Goal: Task Accomplishment & Management: Manage account settings

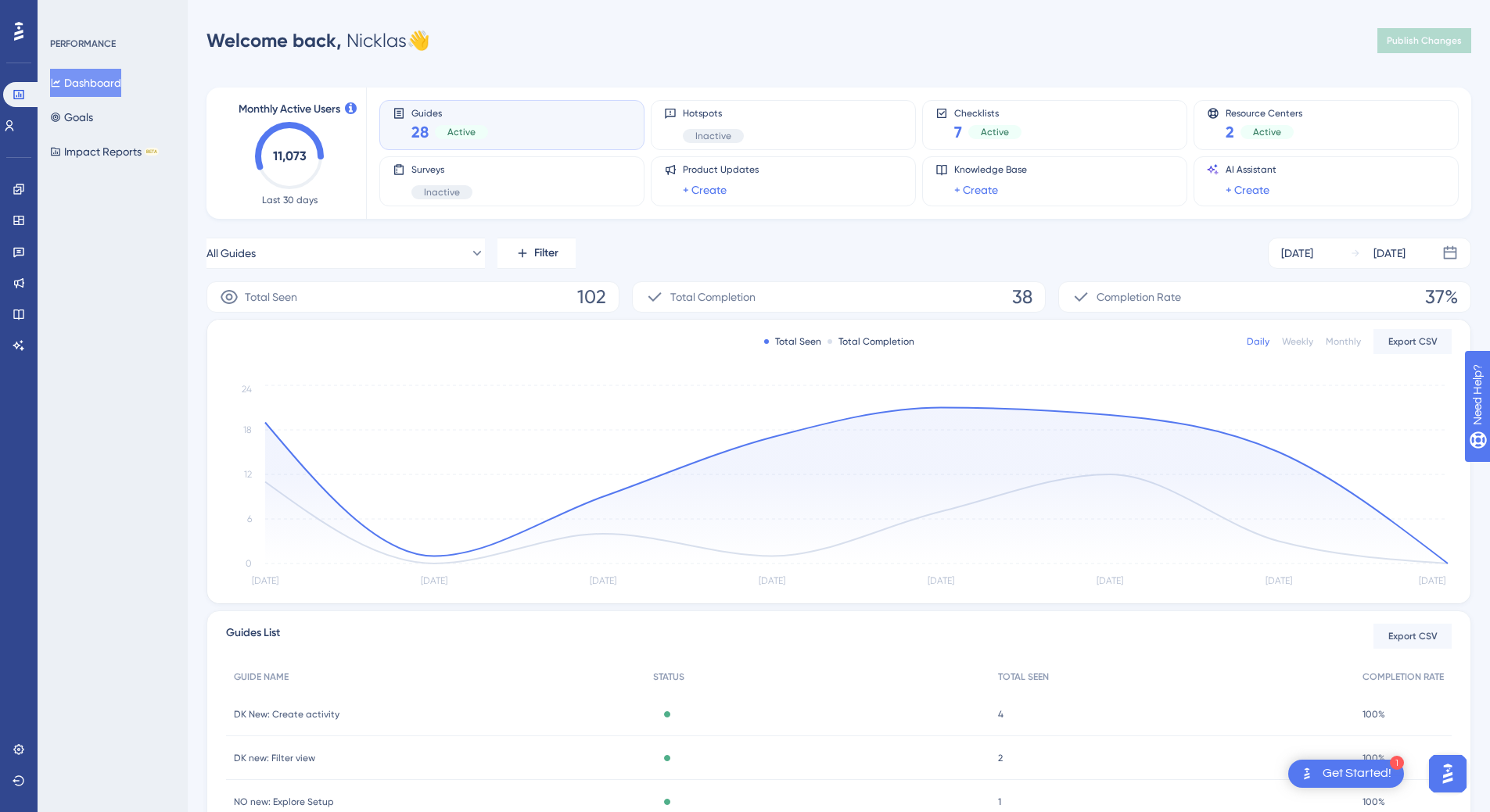
click at [15, 762] on div "Settings Logout" at bounding box center [18, 765] width 12 height 56
click at [16, 755] on icon at bounding box center [18, 749] width 12 height 12
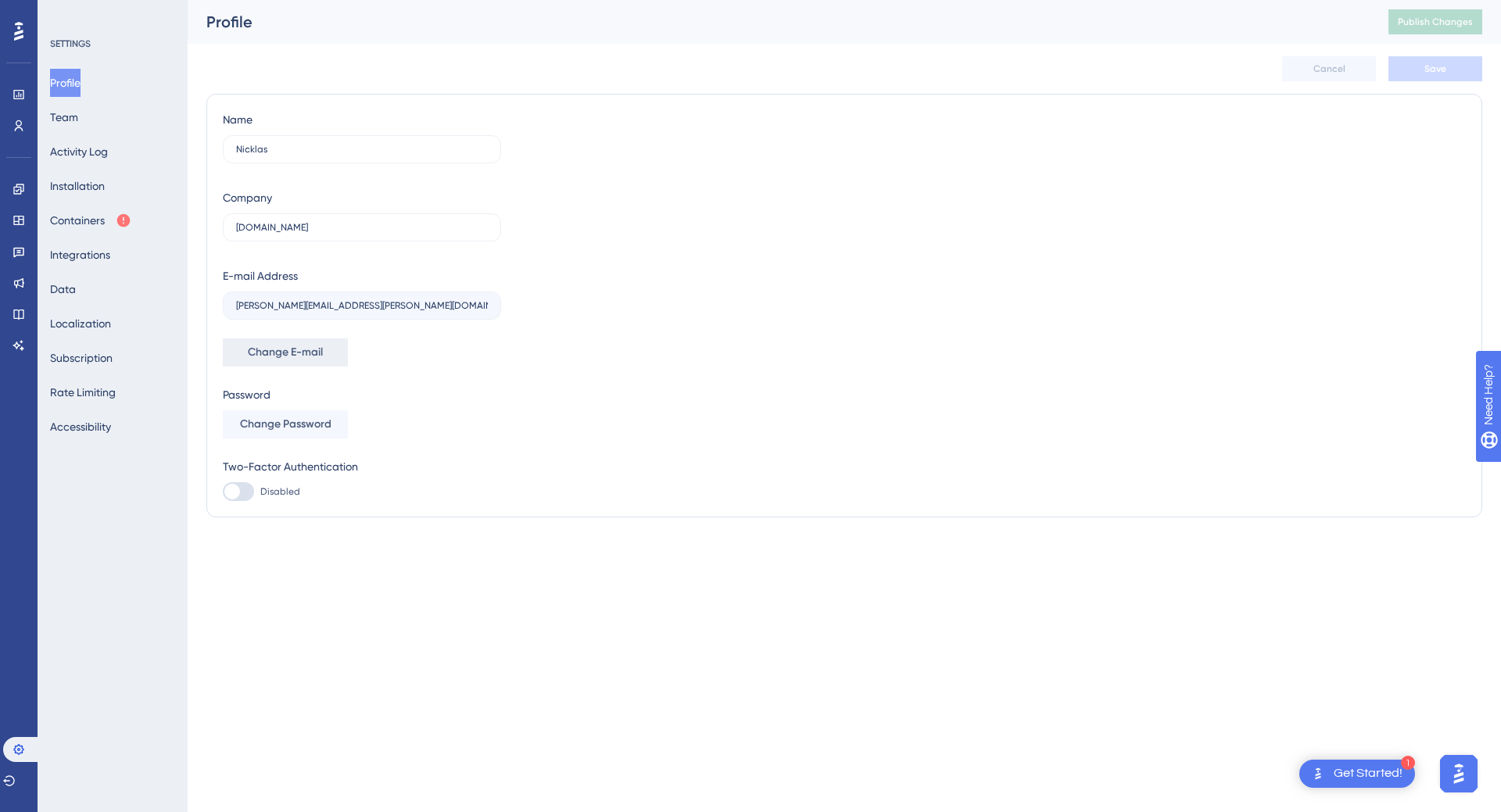
click at [277, 341] on button "Change E-mail" at bounding box center [285, 352] width 125 height 28
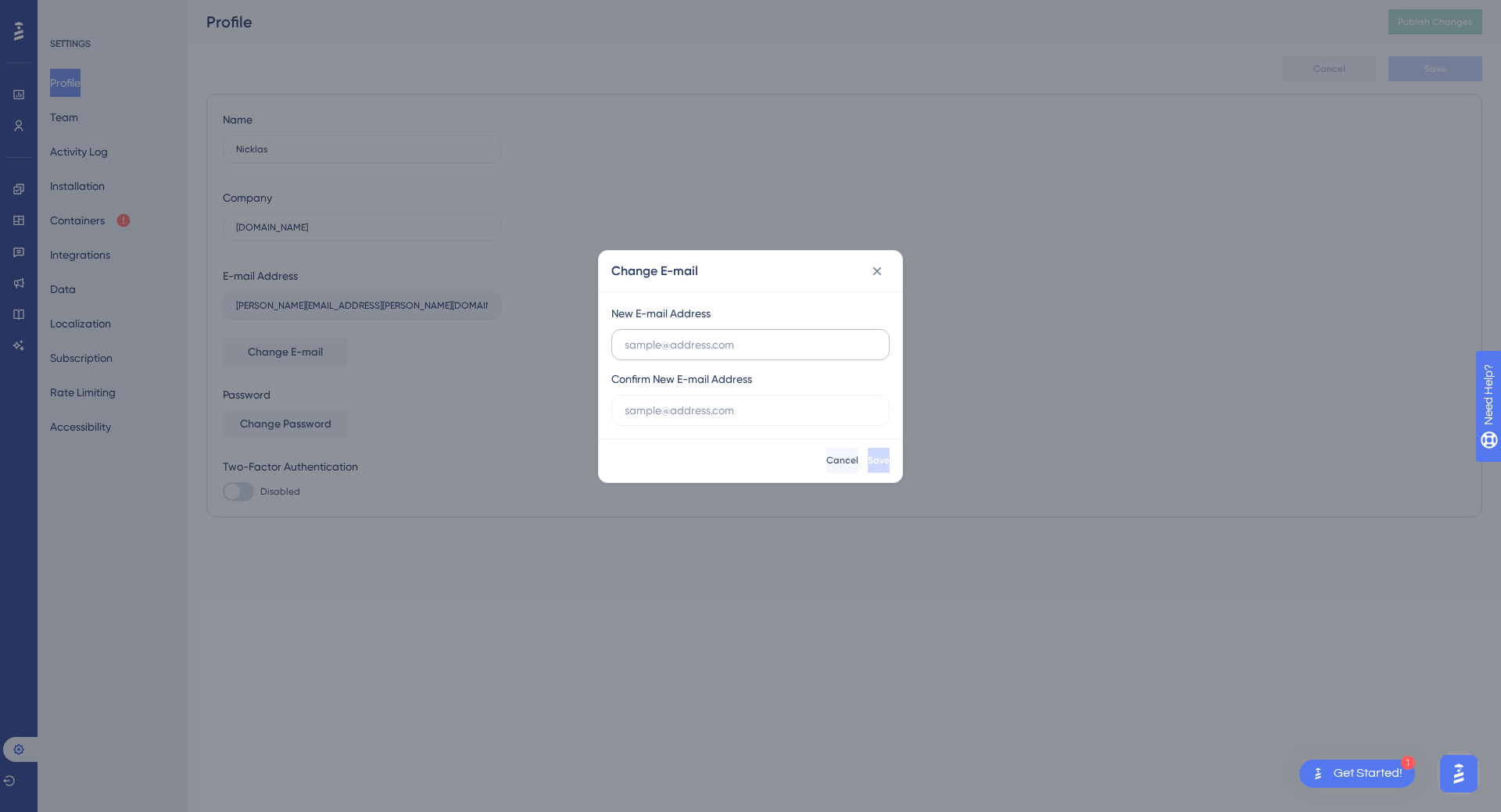
click at [737, 352] on input "text" at bounding box center [750, 344] width 252 height 17
type input "sille"
click at [826, 454] on span "Cancel" at bounding box center [842, 460] width 32 height 12
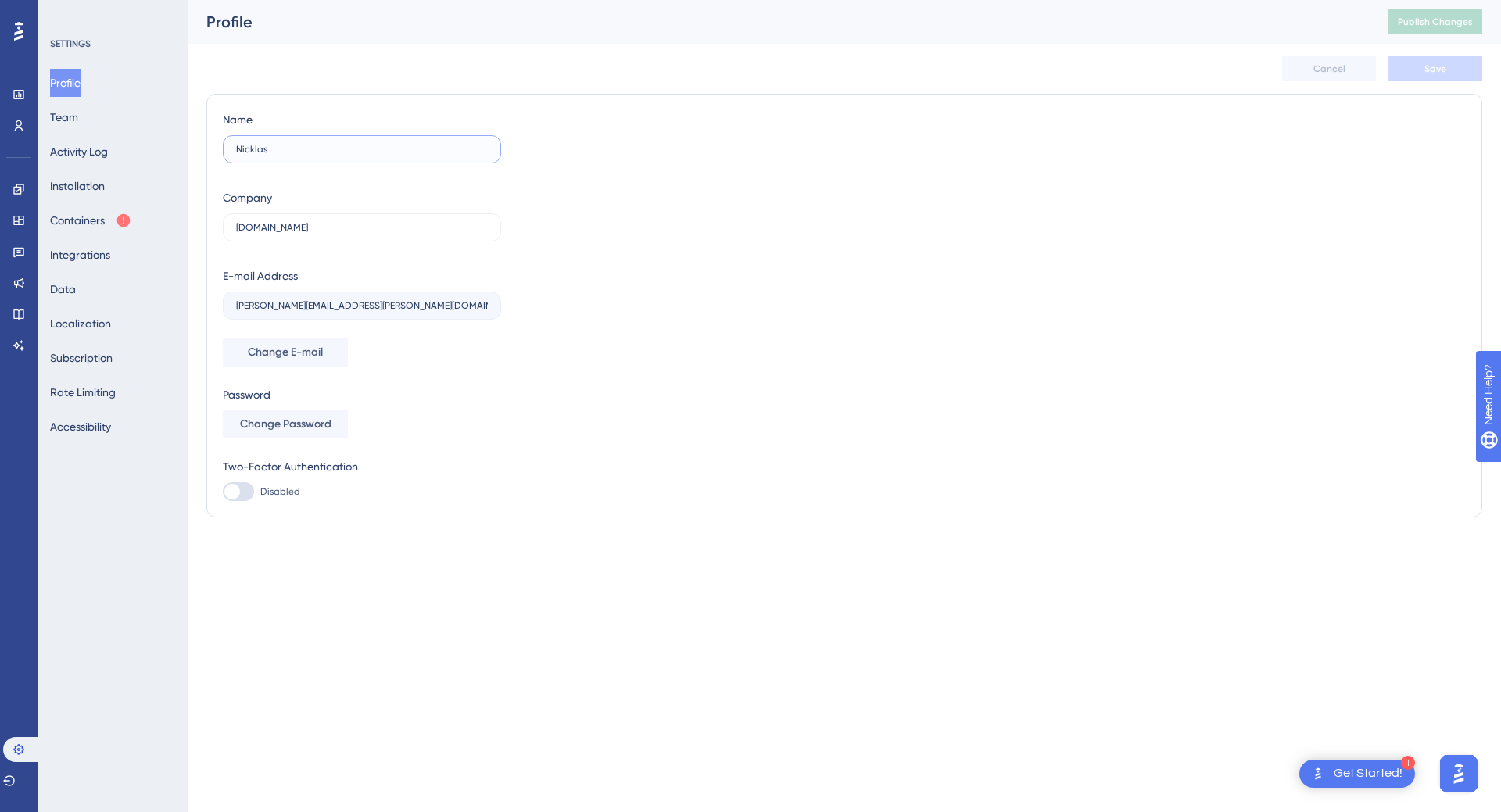
click at [306, 154] on input "Nicklas" at bounding box center [362, 149] width 252 height 11
type input "Sille"
click at [773, 359] on div "Name Sille Company plandisc.com E-mail Address nicklas.nielsen@visma.com Change…" at bounding box center [844, 306] width 1243 height 390
click at [1410, 74] on button "Save" at bounding box center [1435, 69] width 94 height 25
click at [269, 355] on span "Change E-mail" at bounding box center [285, 352] width 75 height 19
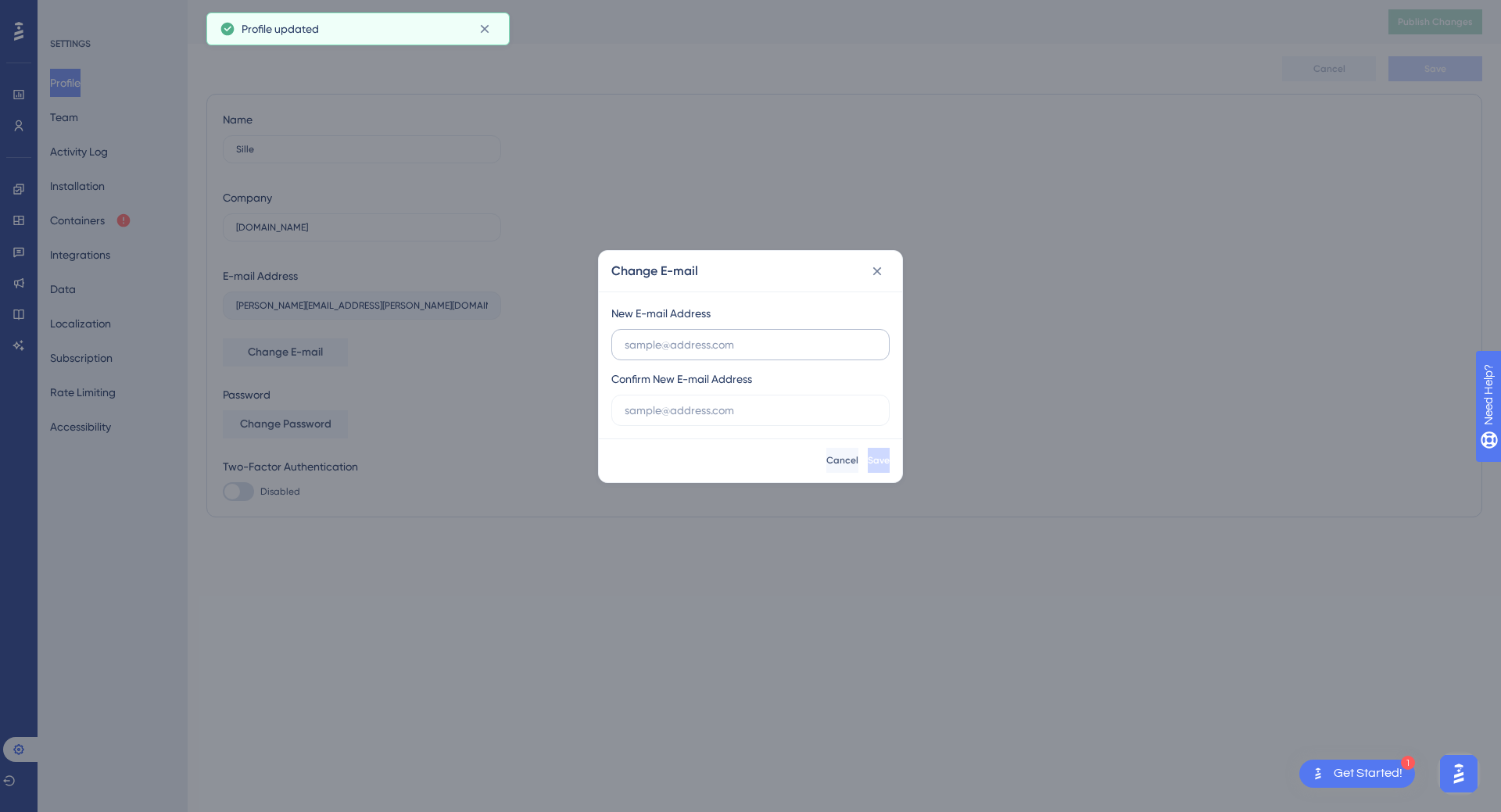
click at [673, 357] on label at bounding box center [750, 345] width 279 height 31
click at [673, 353] on input "text" at bounding box center [750, 344] width 252 height 17
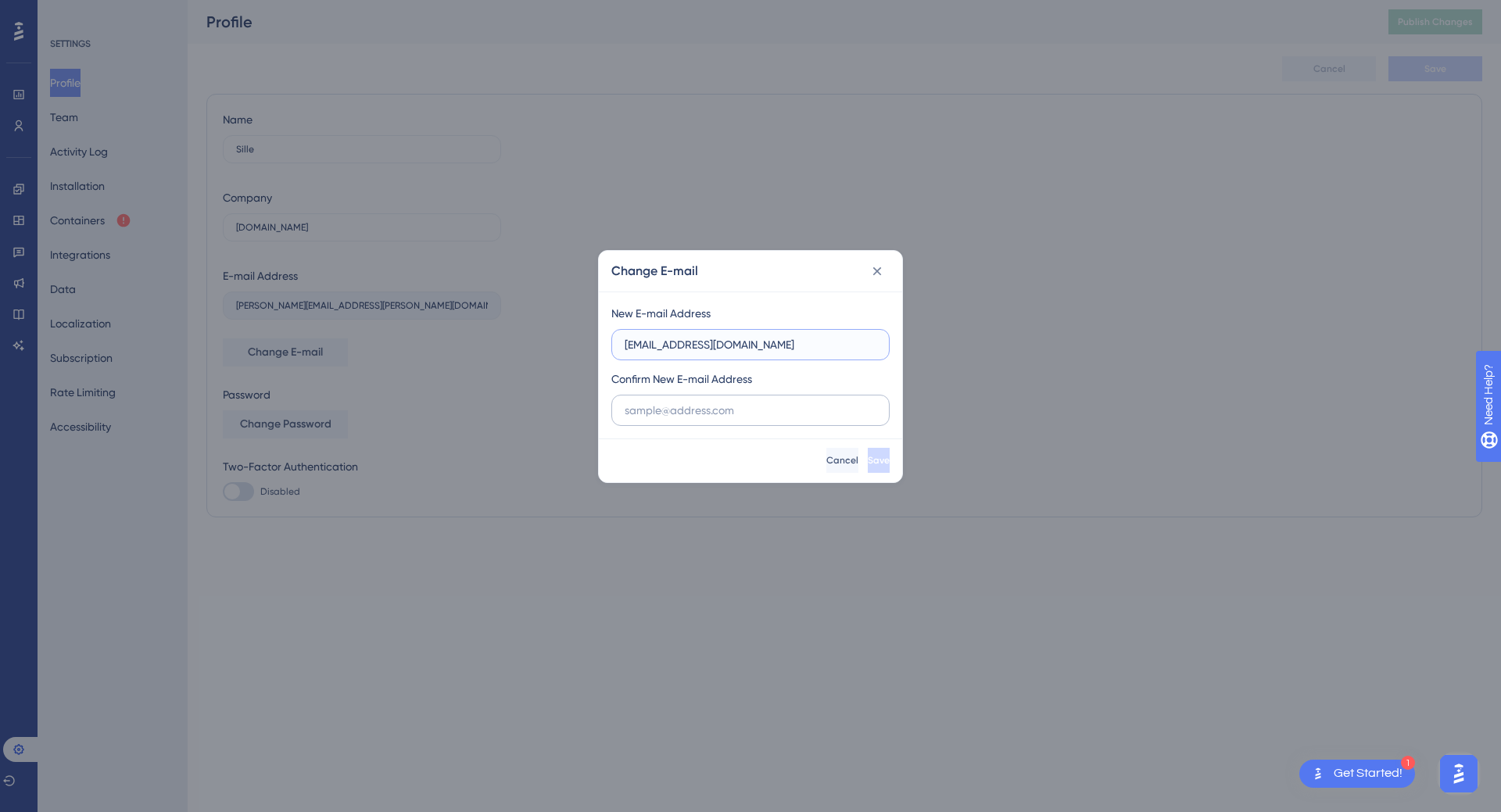
type input "[EMAIL_ADDRESS][DOMAIN_NAME]"
click at [690, 415] on input "text" at bounding box center [750, 410] width 252 height 17
paste input "sille@plandisc.com"
type input "sille@plandisc.com"
click at [868, 457] on span "Save" at bounding box center [878, 460] width 22 height 12
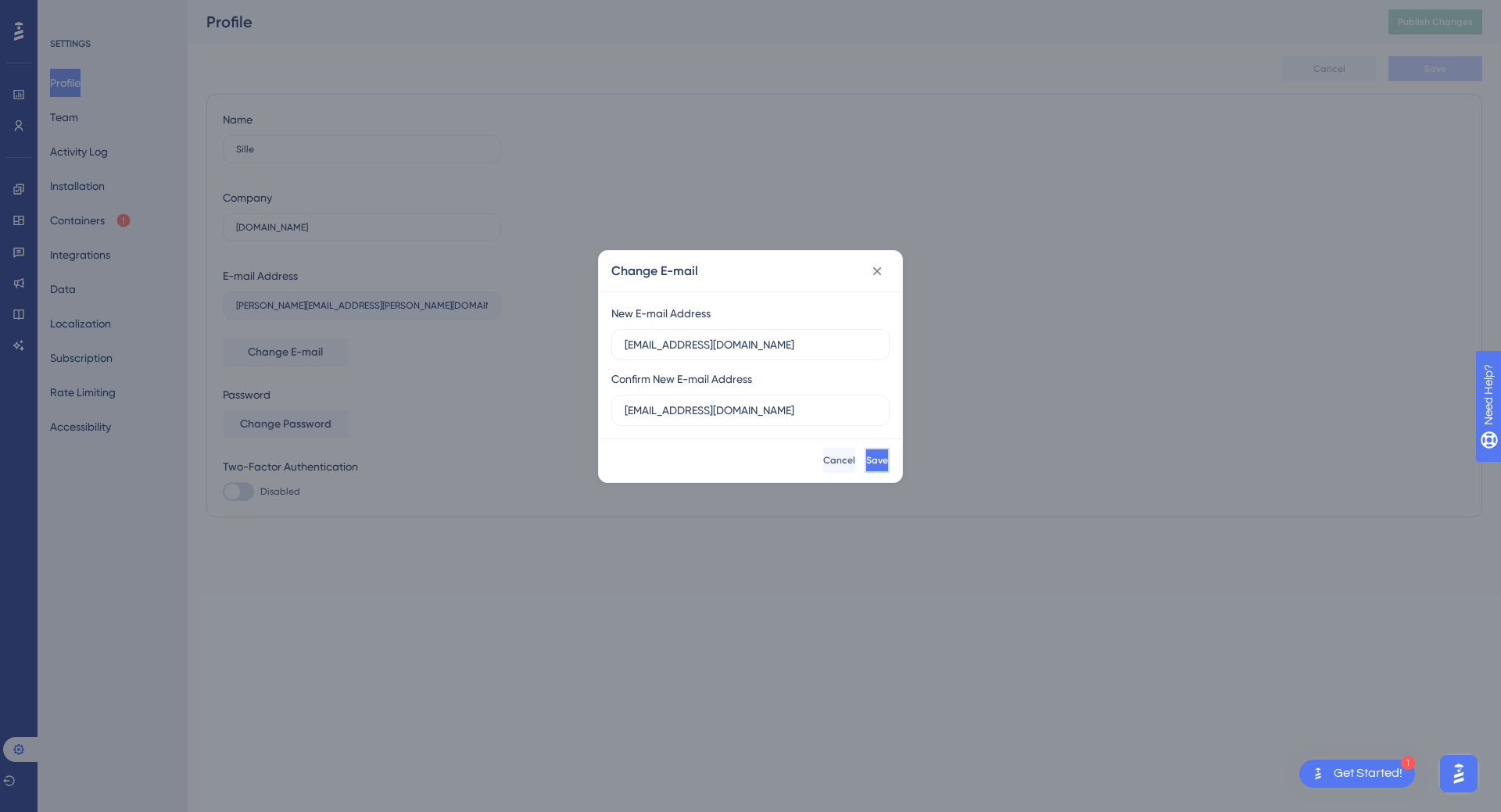
click at [866, 459] on span "Save" at bounding box center [877, 460] width 22 height 12
click at [476, 409] on div "Change E-mail New E-mail Address sille@plandisc.com Confirm New E-mail Address …" at bounding box center [750, 406] width 1501 height 812
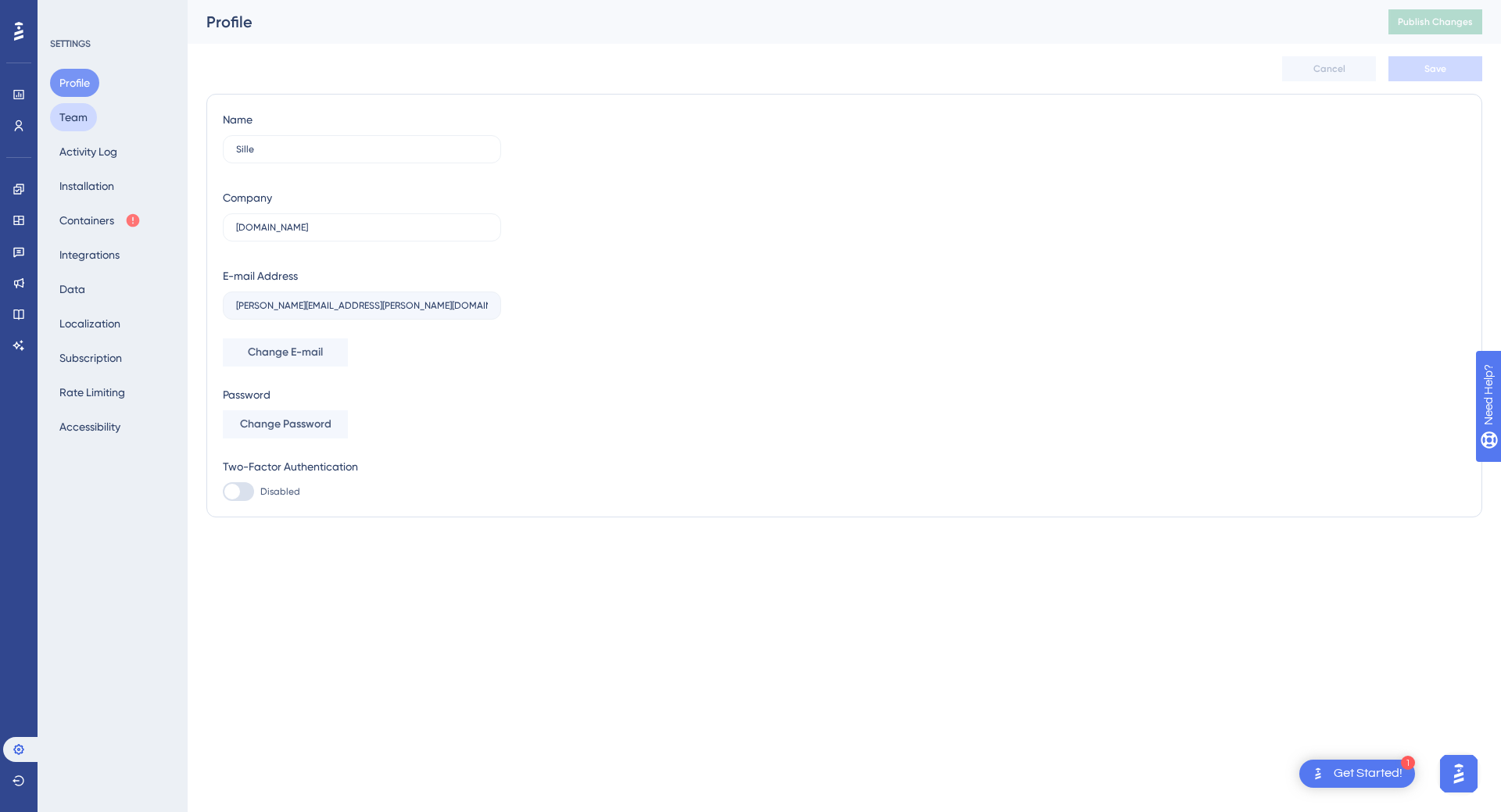
click at [64, 126] on button "Team" at bounding box center [73, 117] width 47 height 28
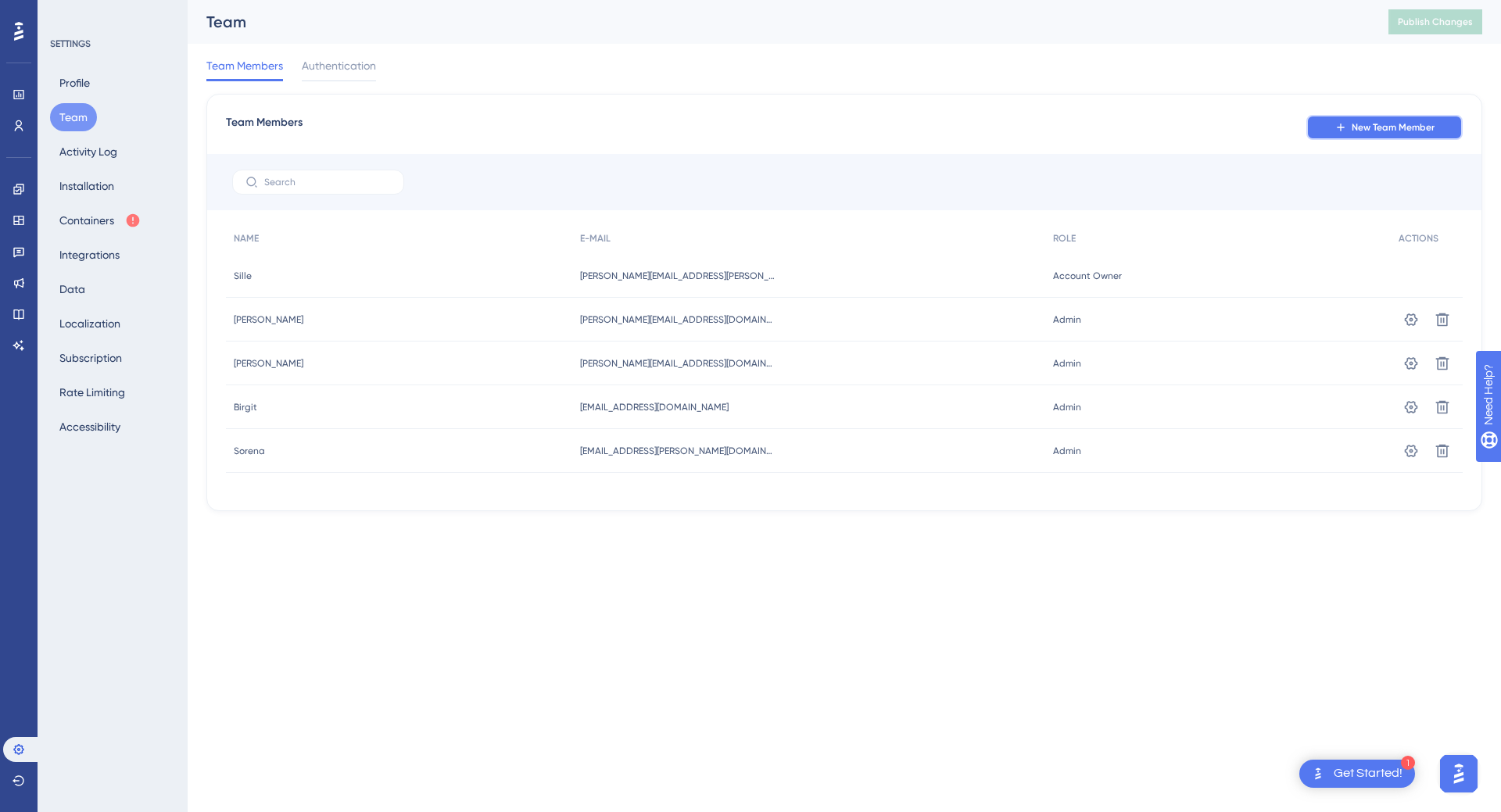
click at [1352, 139] on button "New Team Member" at bounding box center [1384, 127] width 156 height 25
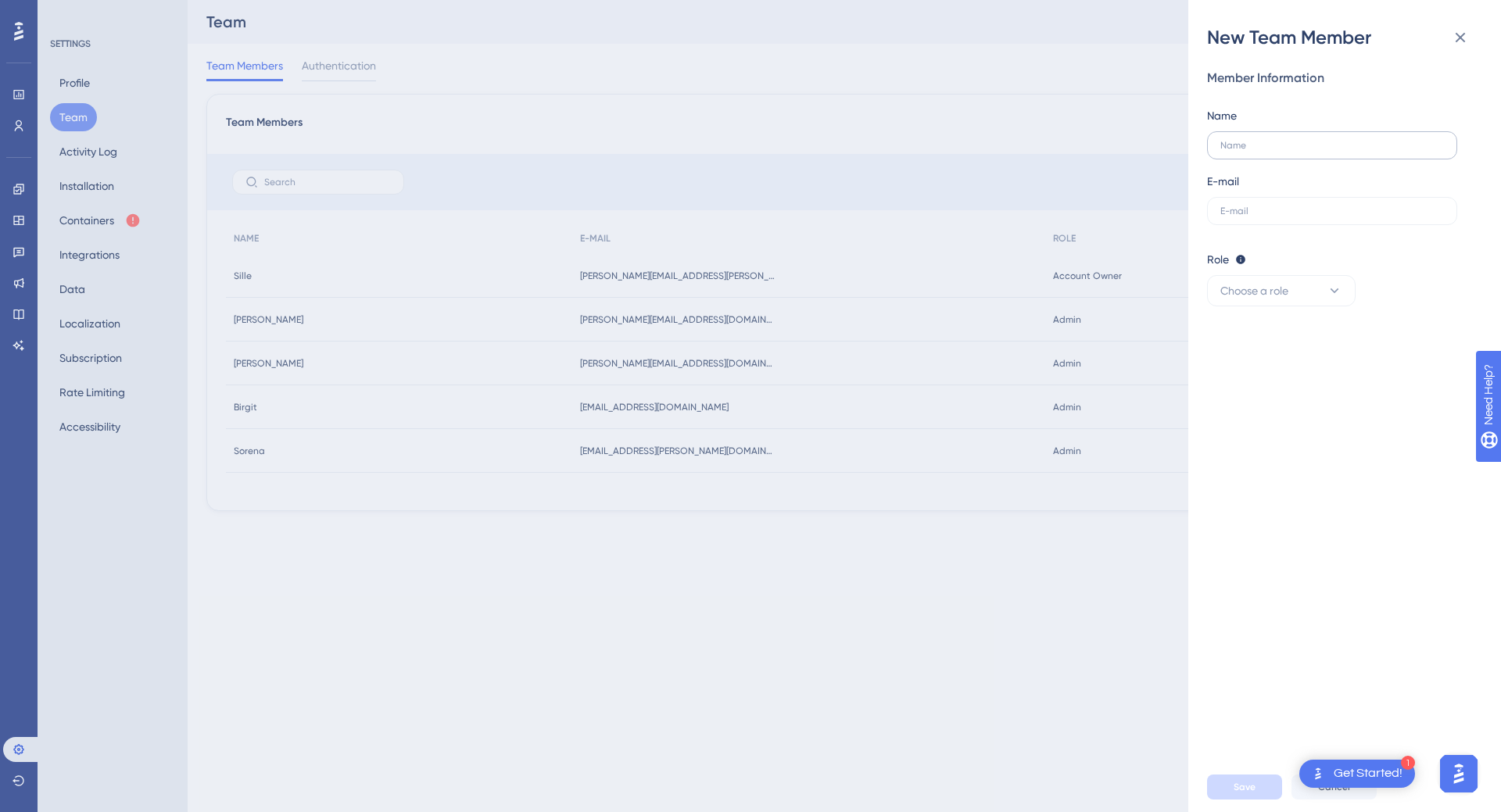
click at [1316, 154] on label at bounding box center [1332, 145] width 250 height 28
click at [1316, 151] on input "text" at bounding box center [1333, 145] width 224 height 11
click at [1292, 141] on input "text" at bounding box center [1333, 145] width 224 height 11
type input "N"
type input "Nicklas"
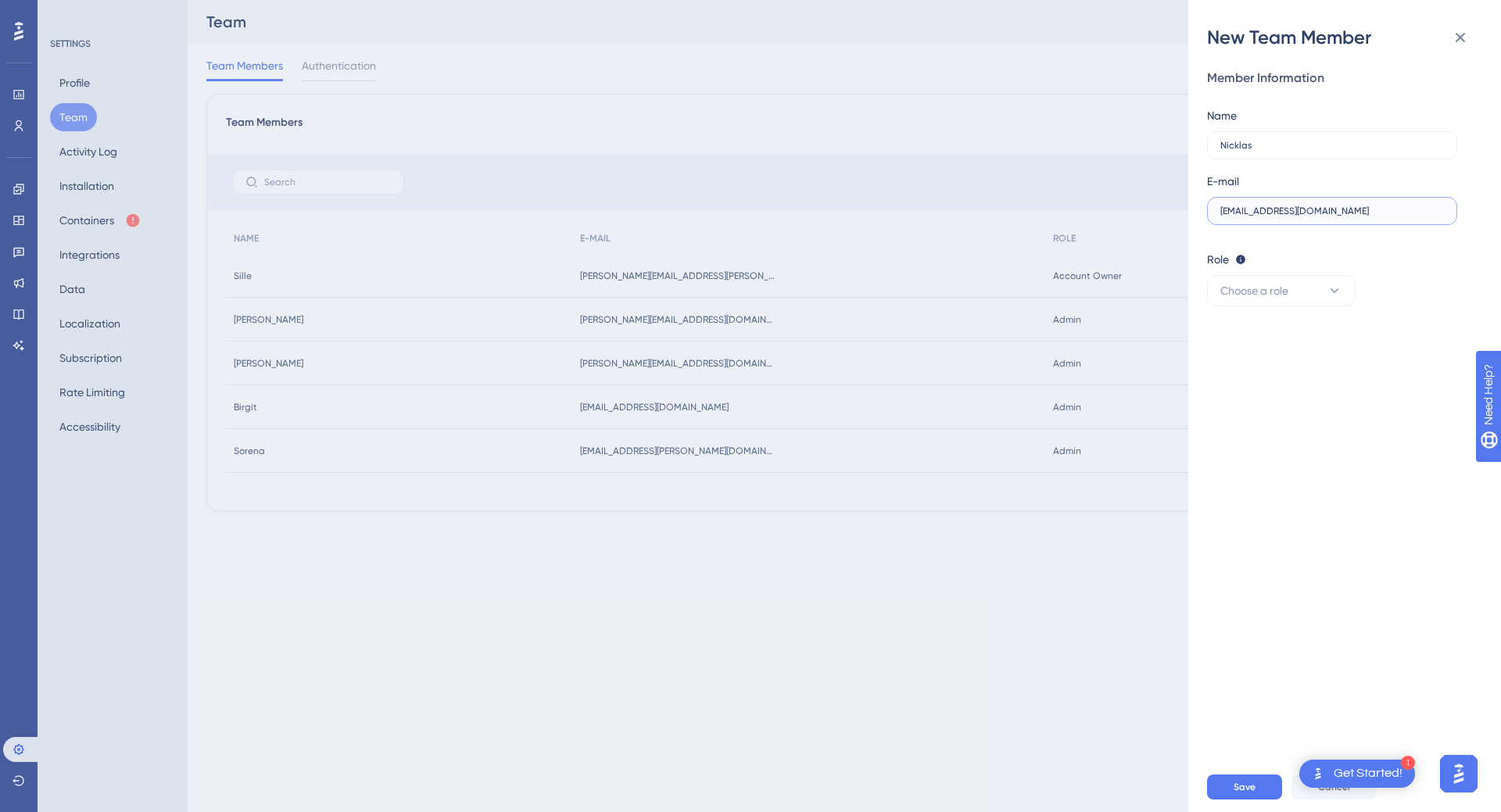
type input "[EMAIL_ADDRESS][DOMAIN_NAME]"
click at [1326, 273] on div "Role Editor: Create & edit materials Publisher: Editor + Publish changes Admin:…" at bounding box center [1338, 278] width 262 height 56
click at [1307, 293] on button "Choose a role" at bounding box center [1281, 291] width 149 height 31
click at [1266, 350] on div "Admin Admin" at bounding box center [1281, 338] width 103 height 31
click at [1224, 783] on button "Save" at bounding box center [1244, 787] width 75 height 25
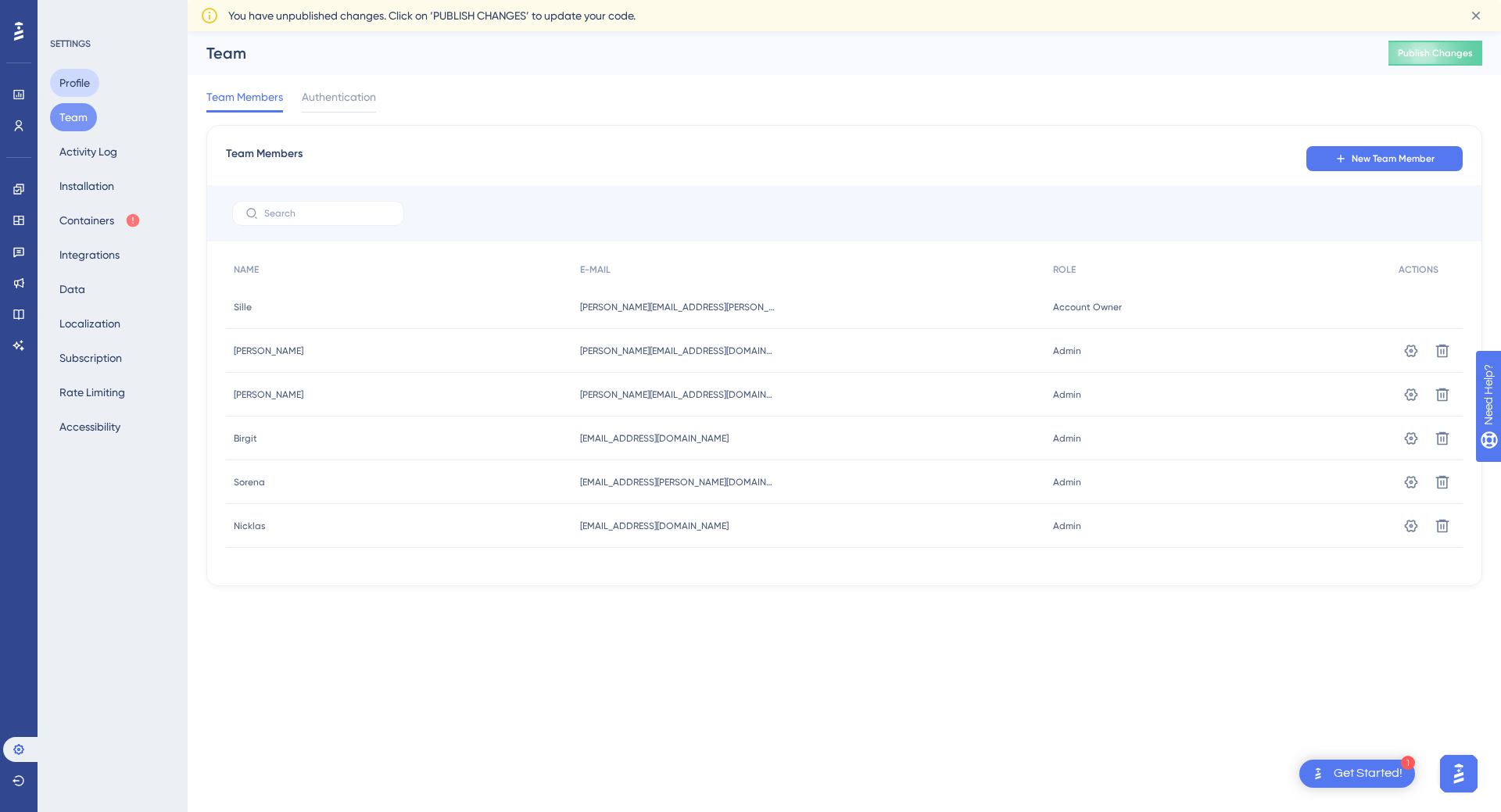
click at [77, 74] on button "Profile" at bounding box center [74, 83] width 49 height 28
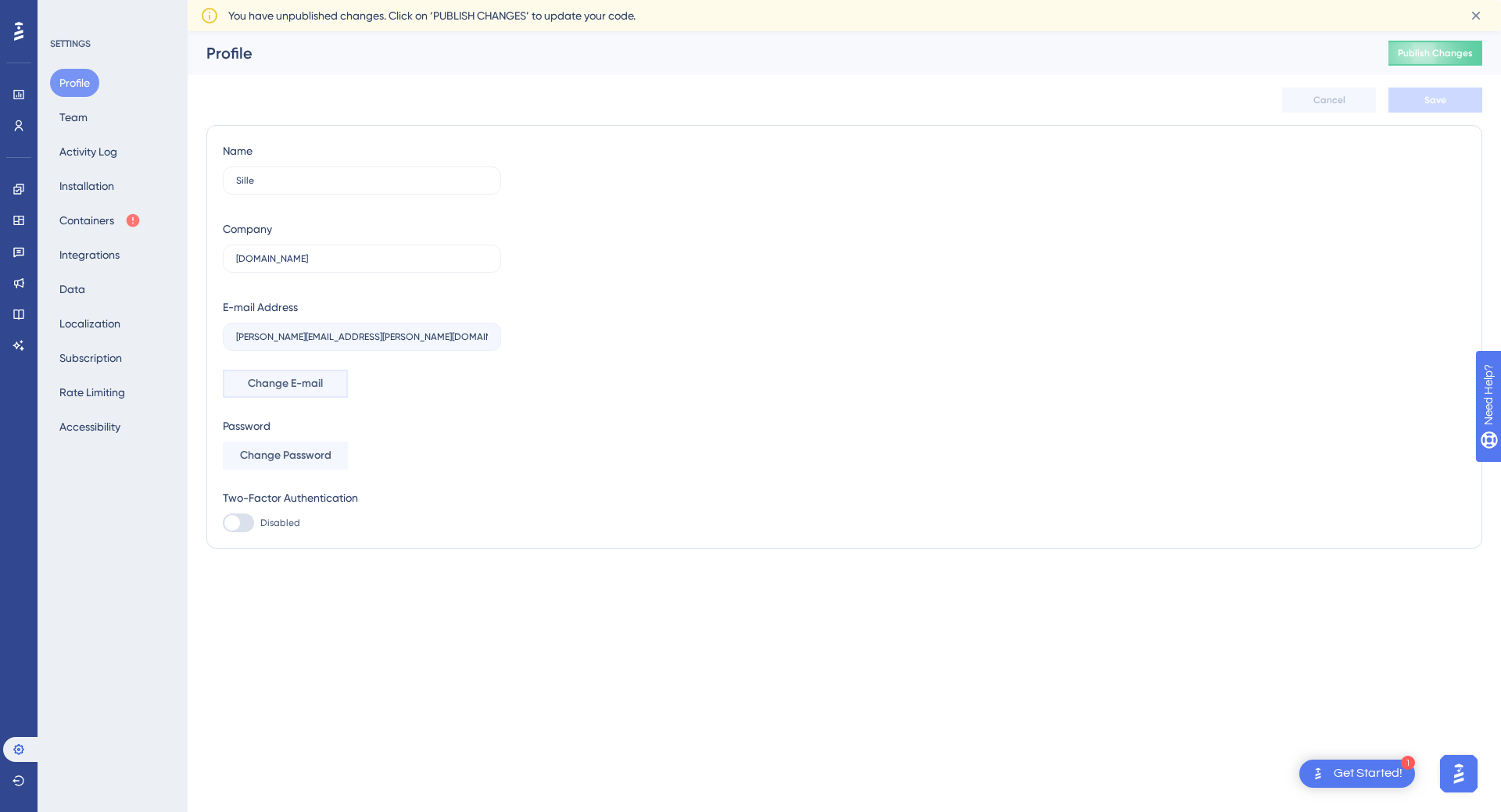
click at [288, 375] on span "Change E-mail" at bounding box center [285, 383] width 75 height 19
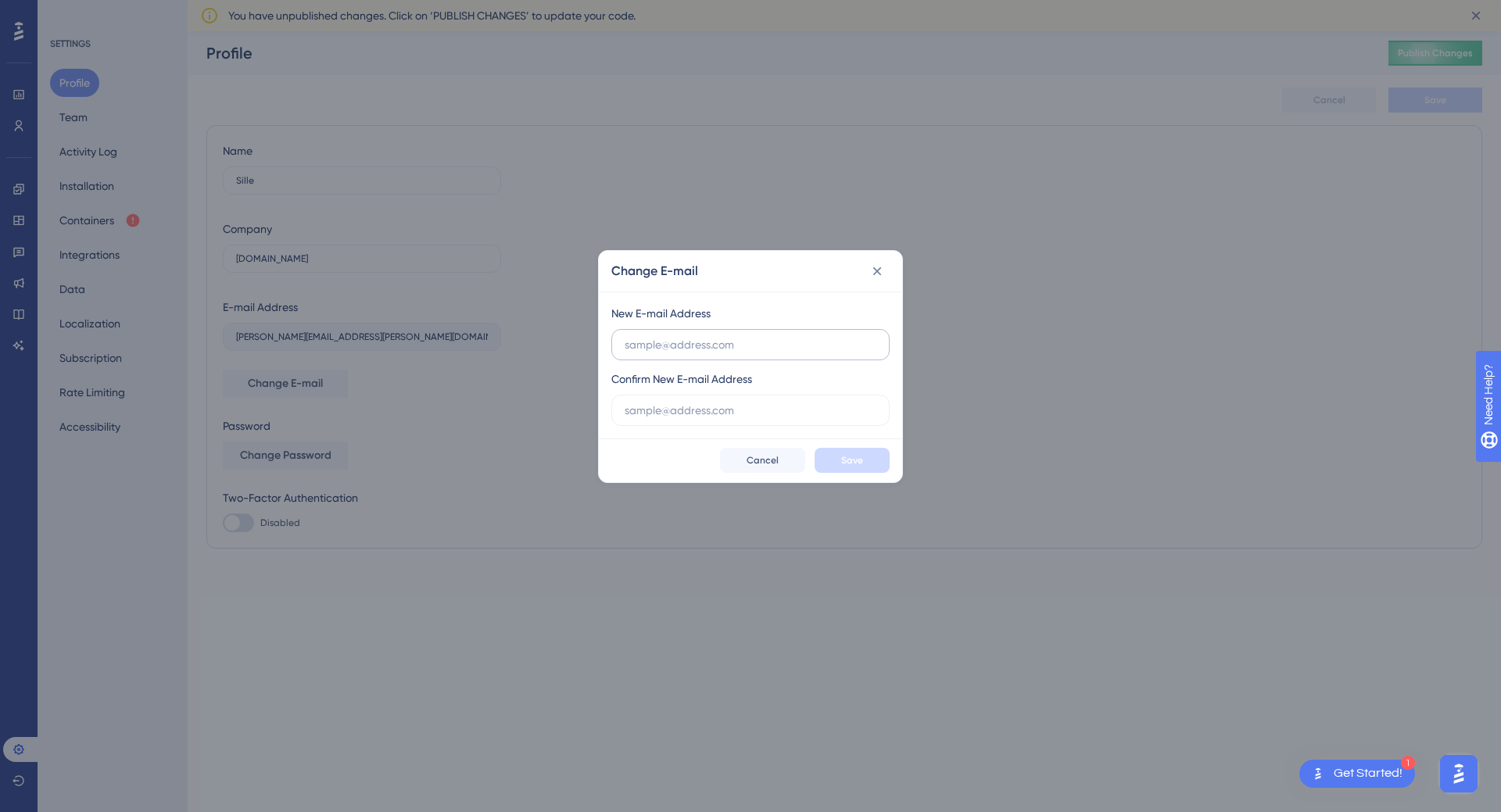
click at [642, 337] on input "text" at bounding box center [750, 344] width 252 height 17
type input "s"
type input "S"
type input "sille@plandisc.com"
click at [642, 337] on input "sille@plandisc.com" at bounding box center [750, 344] width 252 height 17
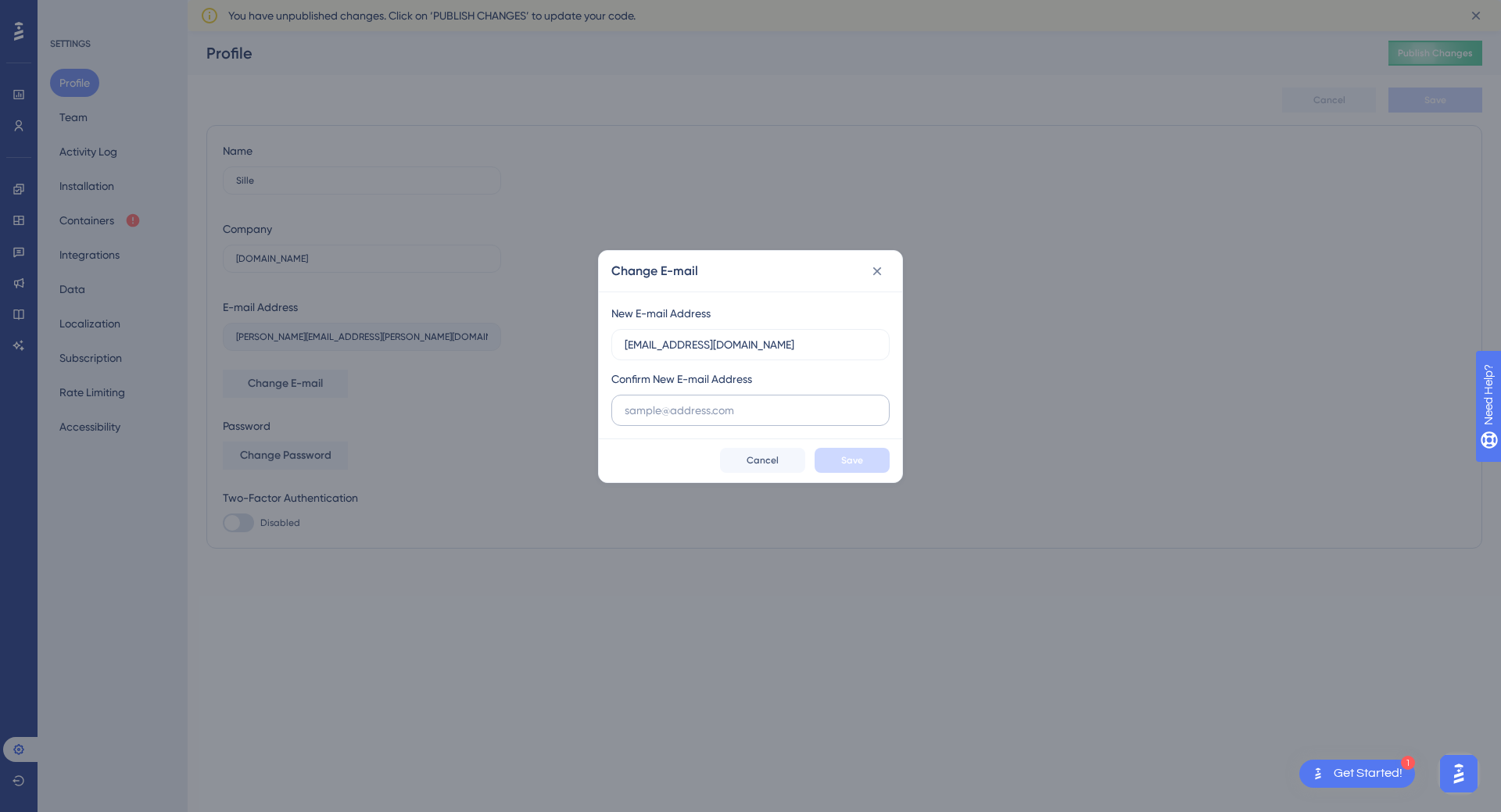
click at [705, 422] on label at bounding box center [750, 410] width 279 height 31
click at [705, 419] on input "text" at bounding box center [750, 410] width 252 height 17
paste input "sille@plandisc.com"
type input "[EMAIL_ADDRESS][DOMAIN_NAME]"
click at [884, 470] on button "Save" at bounding box center [852, 460] width 75 height 25
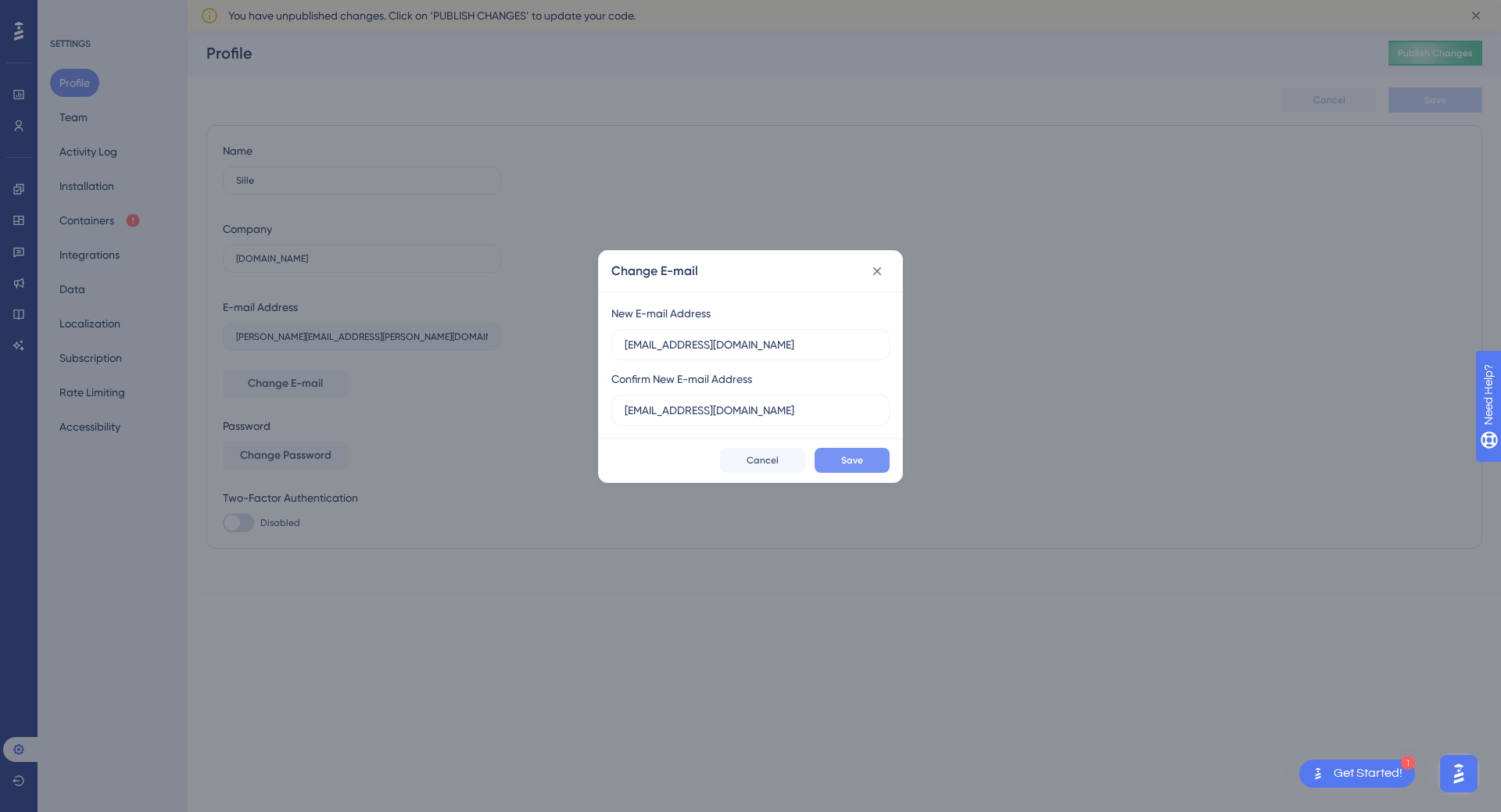
click at [878, 460] on button "Save" at bounding box center [852, 460] width 75 height 25
click at [873, 462] on button "Save" at bounding box center [852, 460] width 75 height 25
click at [882, 265] on icon at bounding box center [877, 270] width 16 height 16
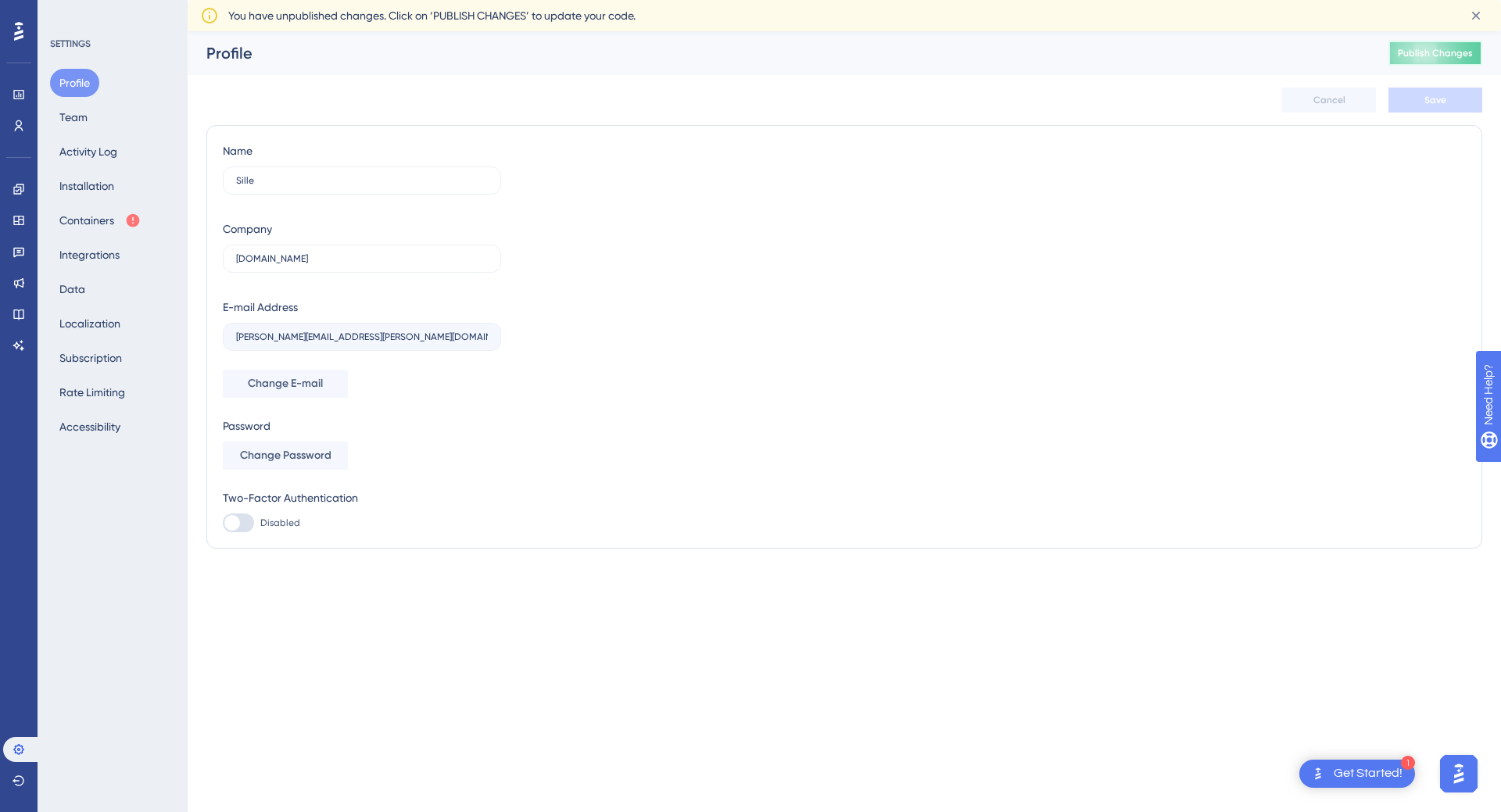
click at [1412, 45] on button "Publish Changes" at bounding box center [1435, 53] width 94 height 25
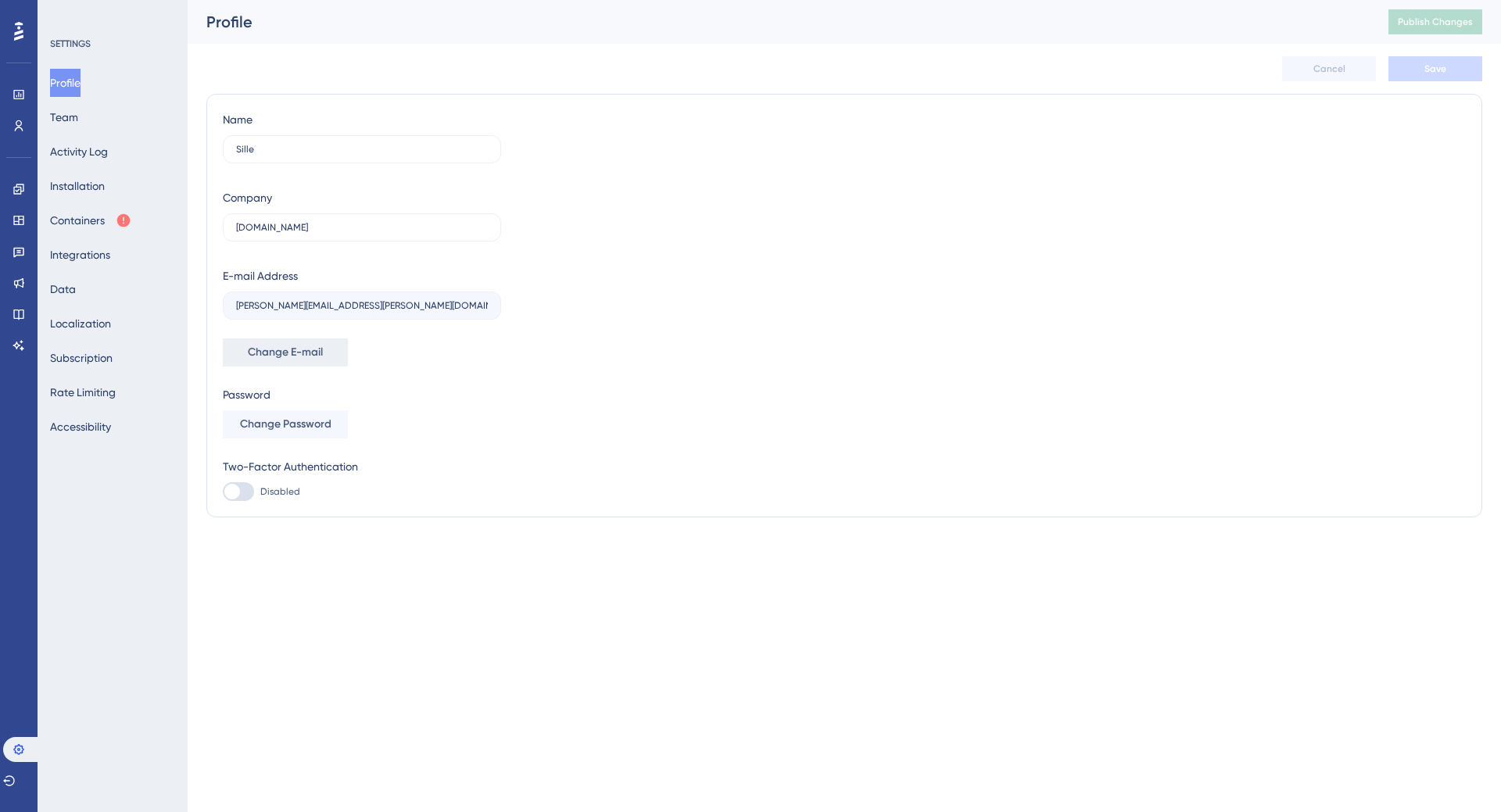
click at [284, 355] on span "Change E-mail" at bounding box center [285, 352] width 75 height 19
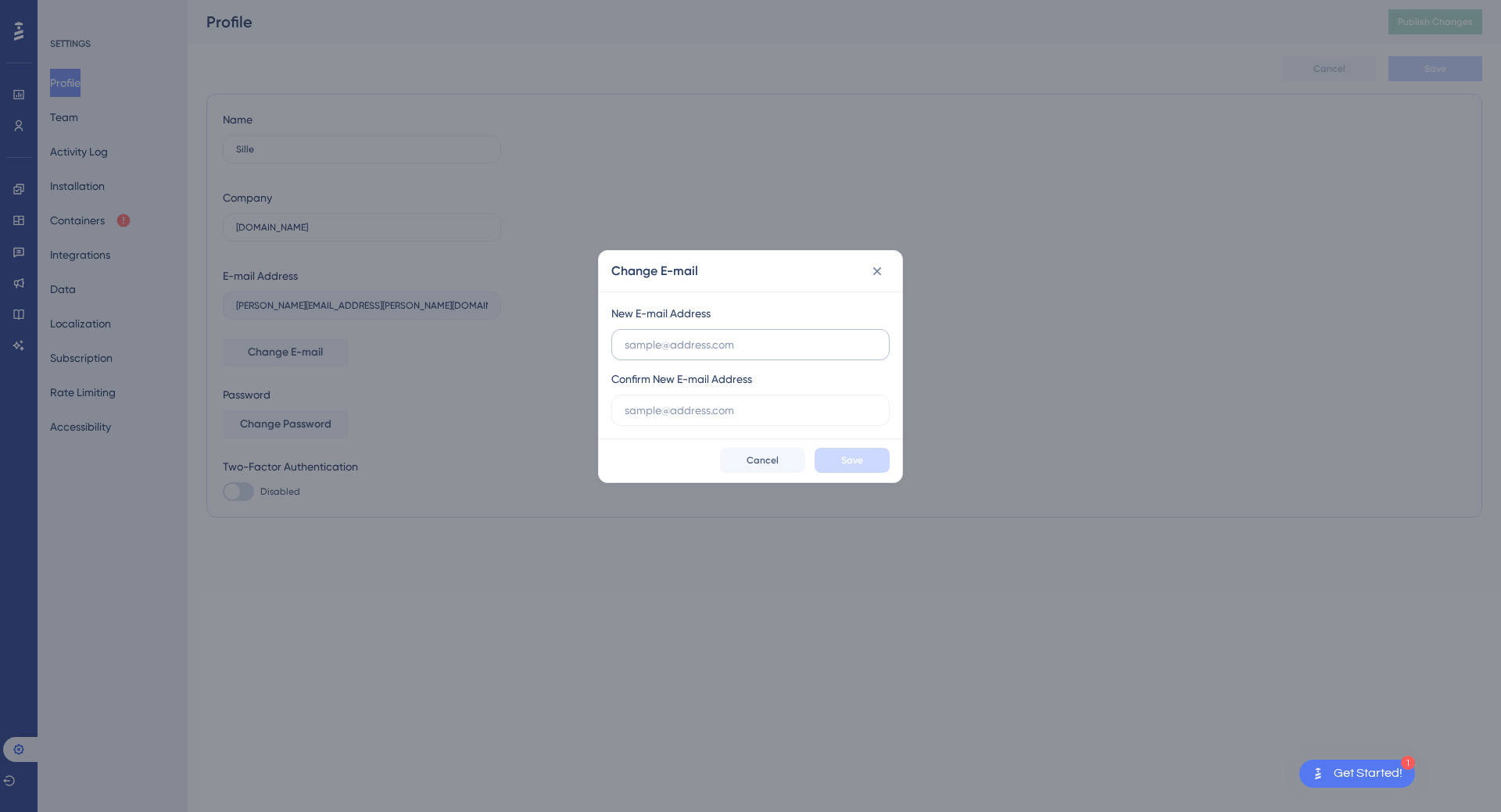
click at [712, 350] on input "text" at bounding box center [750, 344] width 252 height 17
type input "[EMAIL_ADDRESS][DOMAIN_NAME]"
click at [703, 408] on input "text" at bounding box center [750, 410] width 252 height 17
paste input "[EMAIL_ADDRESS][DOMAIN_NAME]"
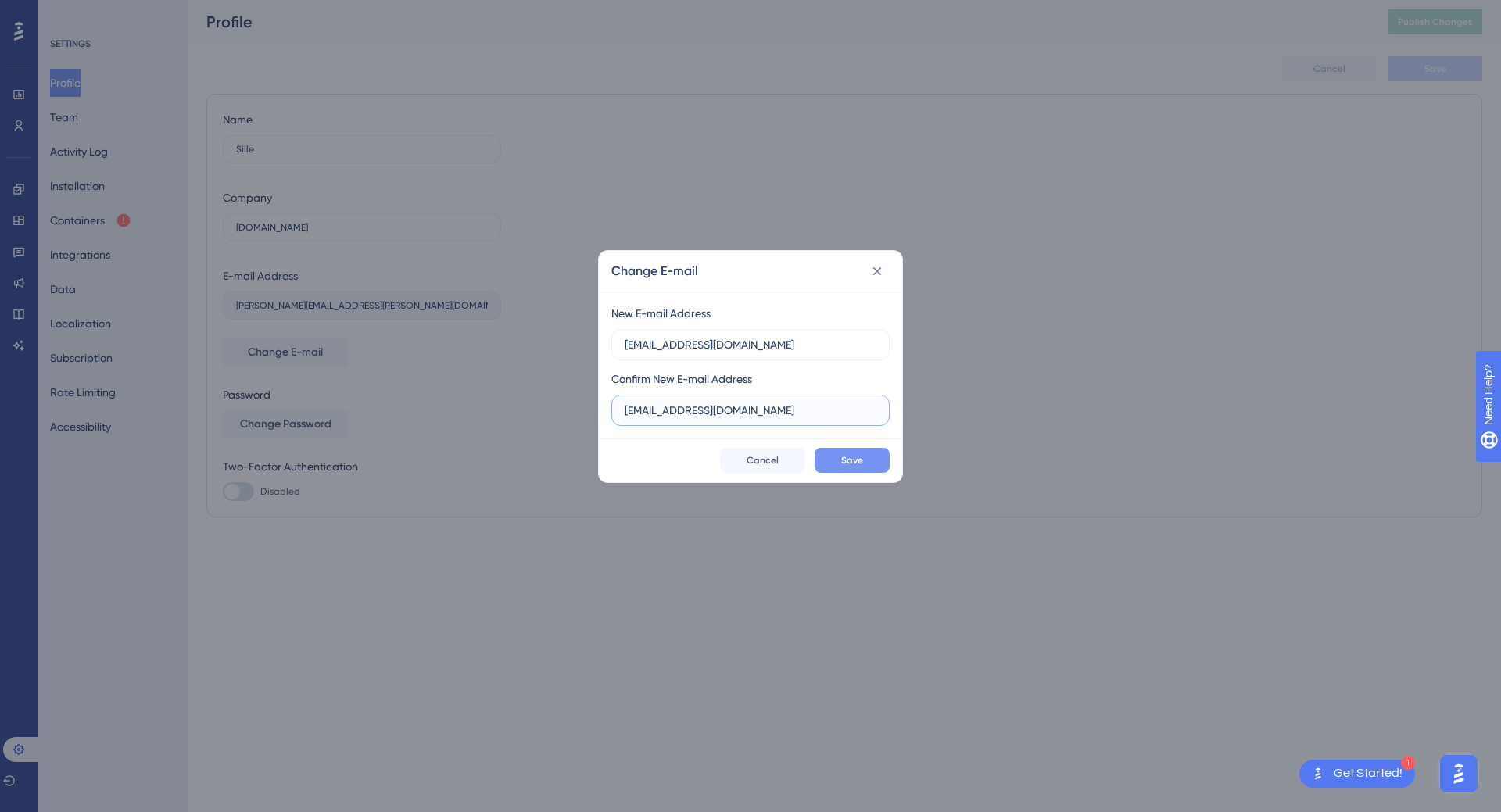
type input "[EMAIL_ADDRESS][DOMAIN_NAME]"
click at [845, 459] on span "Save" at bounding box center [852, 460] width 22 height 12
click at [880, 465] on button "Save" at bounding box center [852, 460] width 75 height 25
click at [847, 461] on span "Save" at bounding box center [852, 460] width 22 height 12
click at [863, 460] on button "Save" at bounding box center [852, 460] width 75 height 25
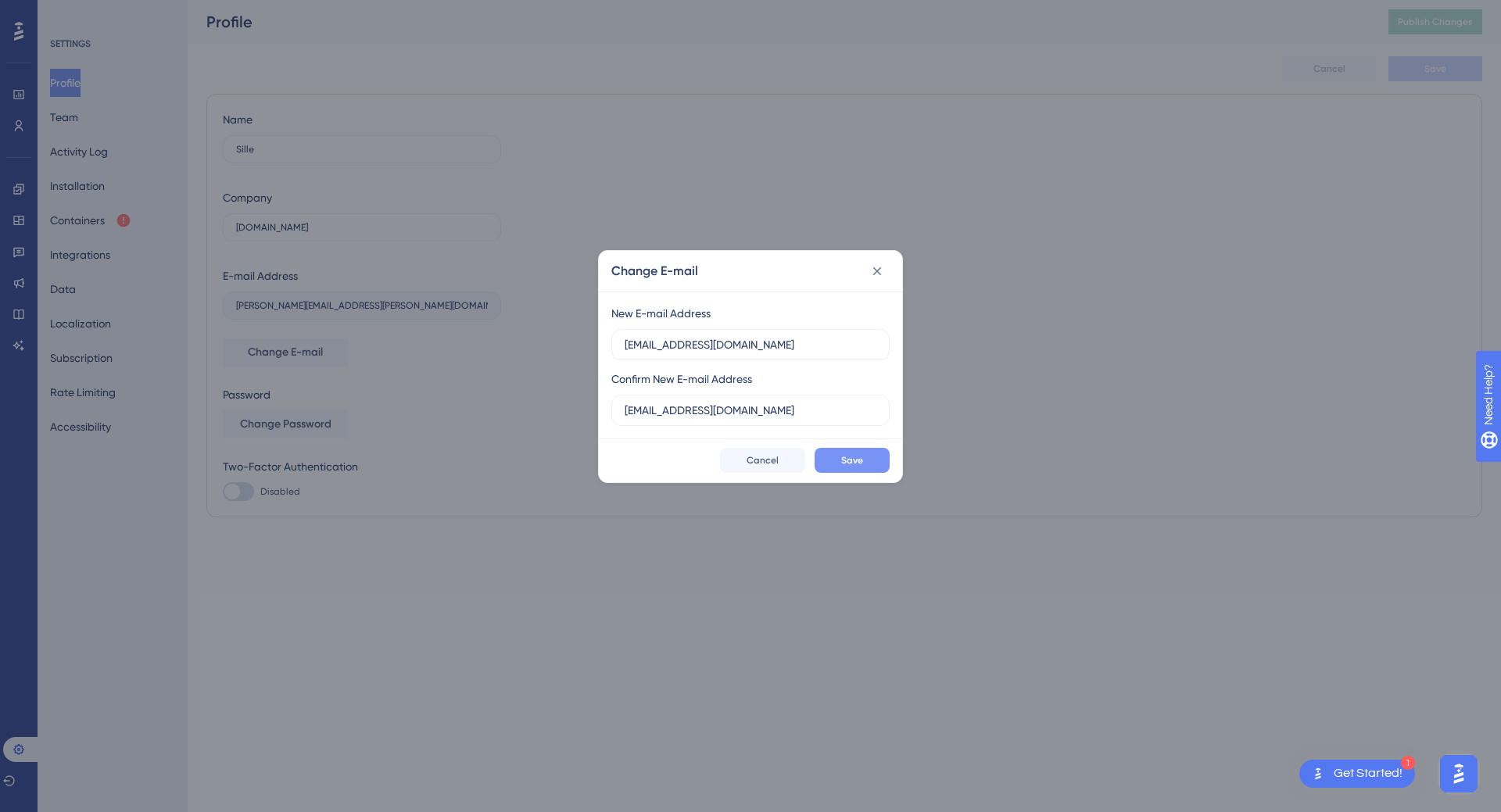
click at [860, 460] on span "Save" at bounding box center [852, 460] width 22 height 12
click at [858, 456] on span "Save" at bounding box center [852, 460] width 22 height 12
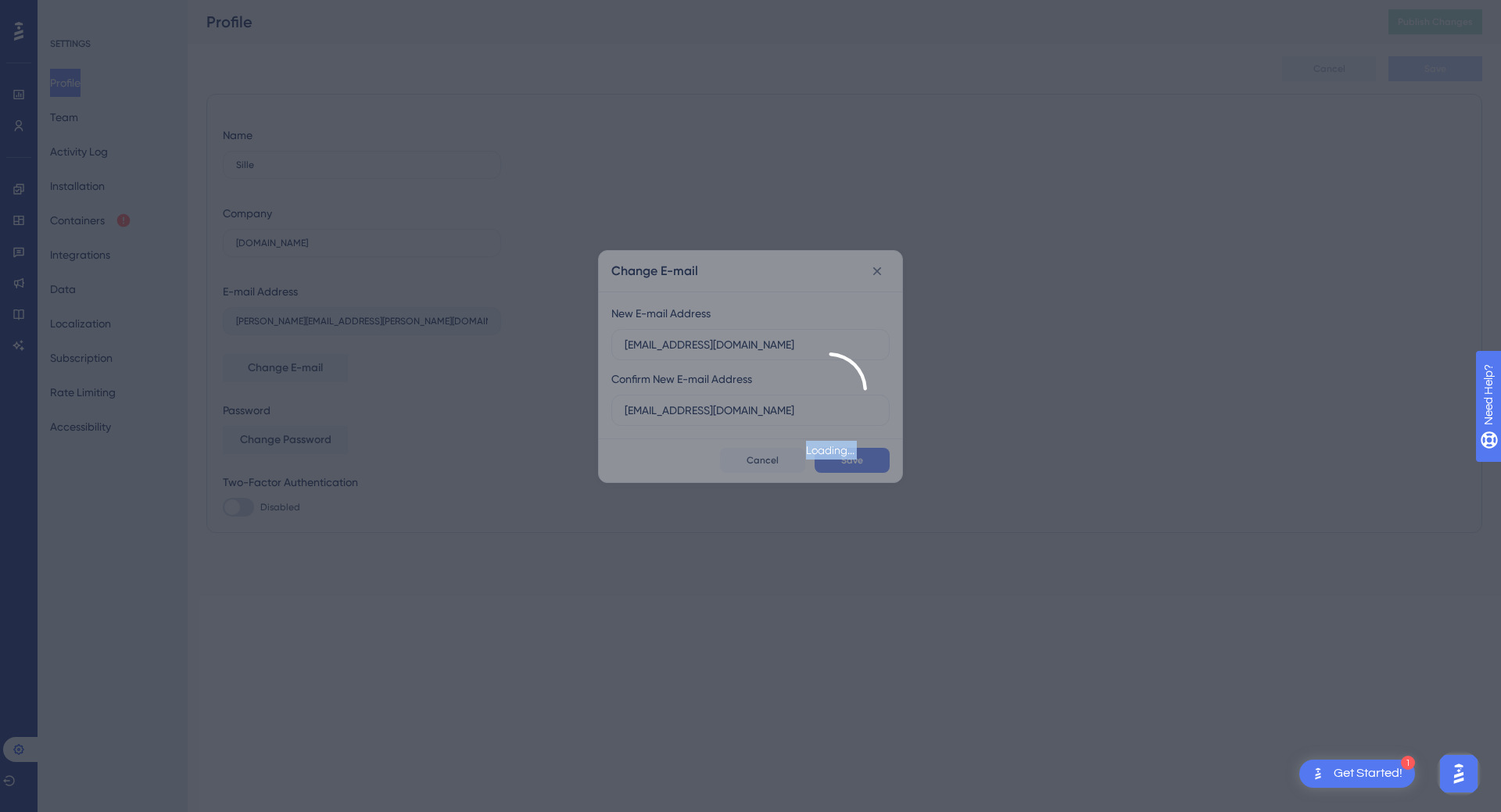
click at [858, 456] on div "Loading..." at bounding box center [829, 406] width 1345 height 107
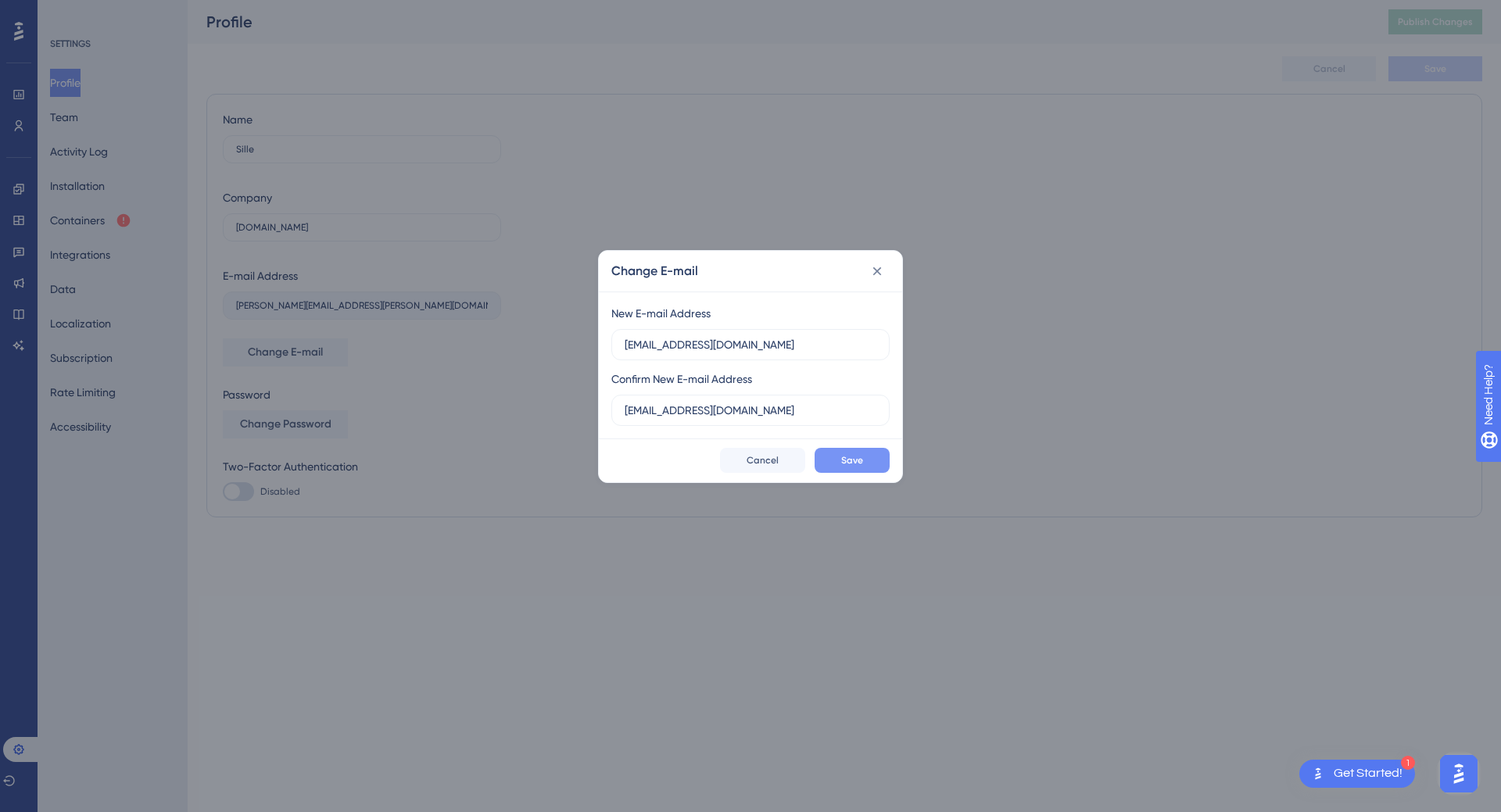
click at [858, 456] on span "Save" at bounding box center [852, 460] width 22 height 12
click at [845, 457] on span "Save" at bounding box center [852, 460] width 22 height 12
click at [364, 272] on div "Change E-mail New E-mail Address sille@plandisc.com Confirm New E-mail Address …" at bounding box center [750, 406] width 1501 height 812
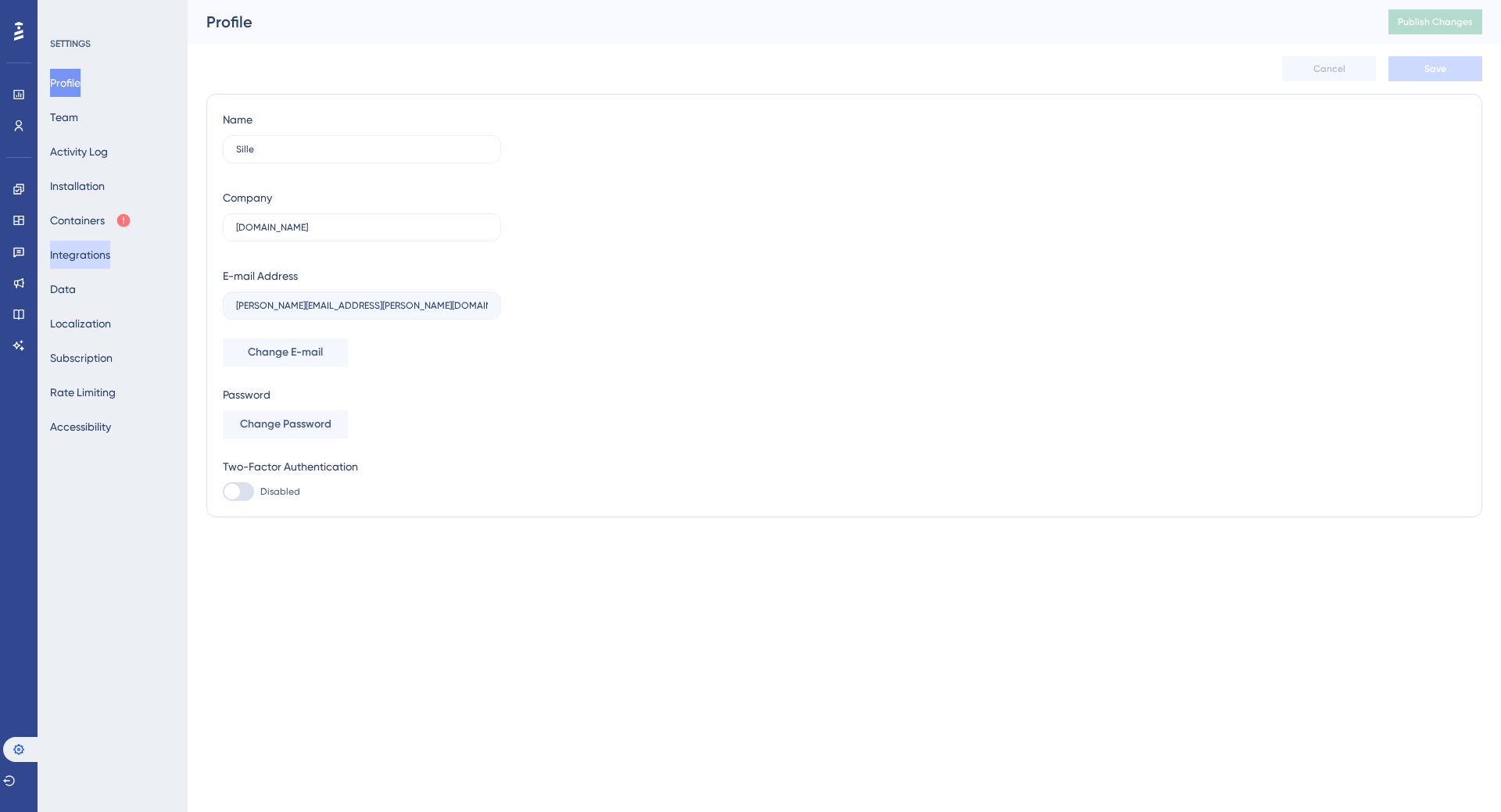
click at [86, 257] on button "Integrations" at bounding box center [80, 255] width 60 height 28
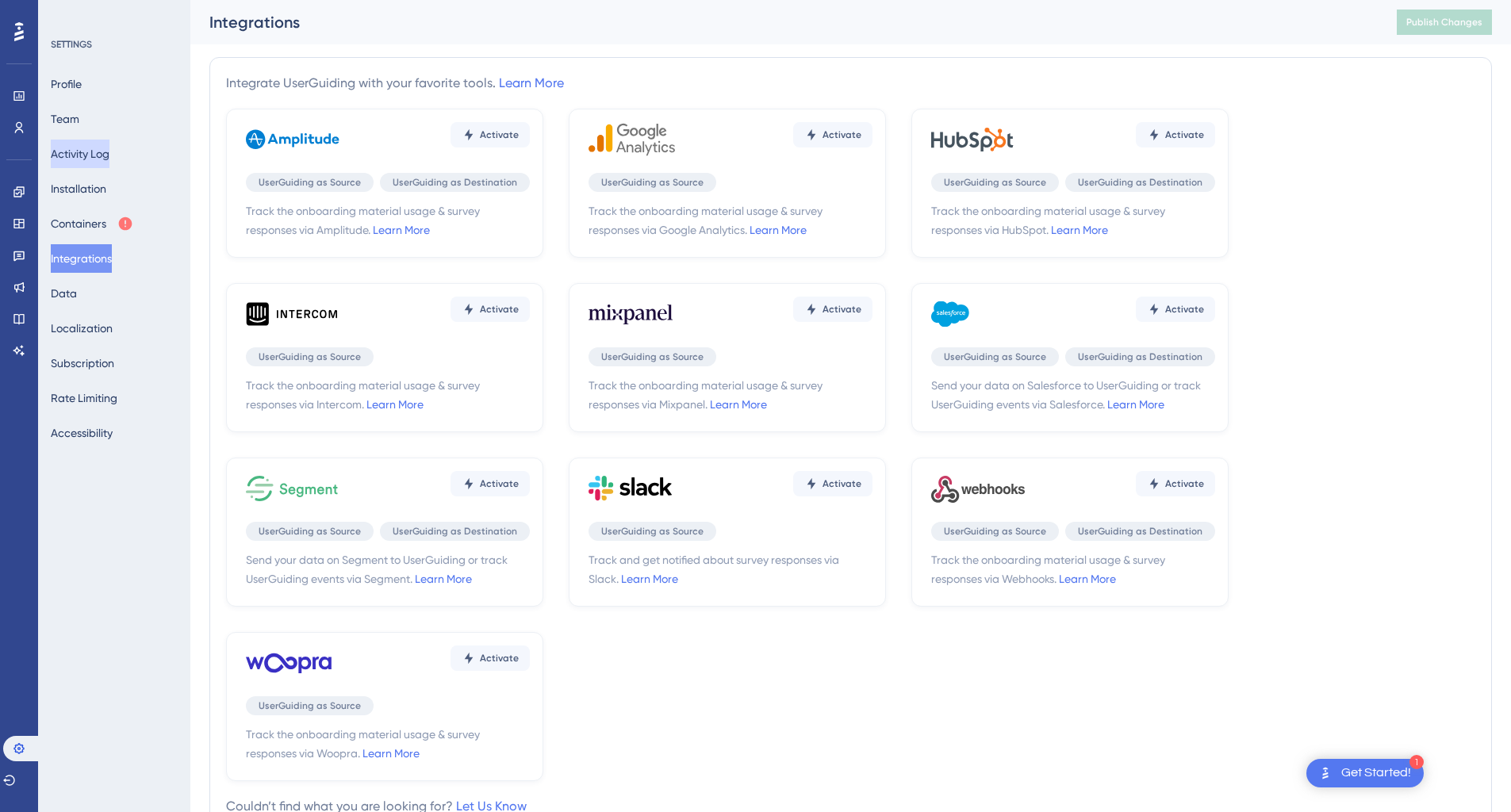
click at [85, 143] on button "Activity Log" at bounding box center [80, 153] width 59 height 28
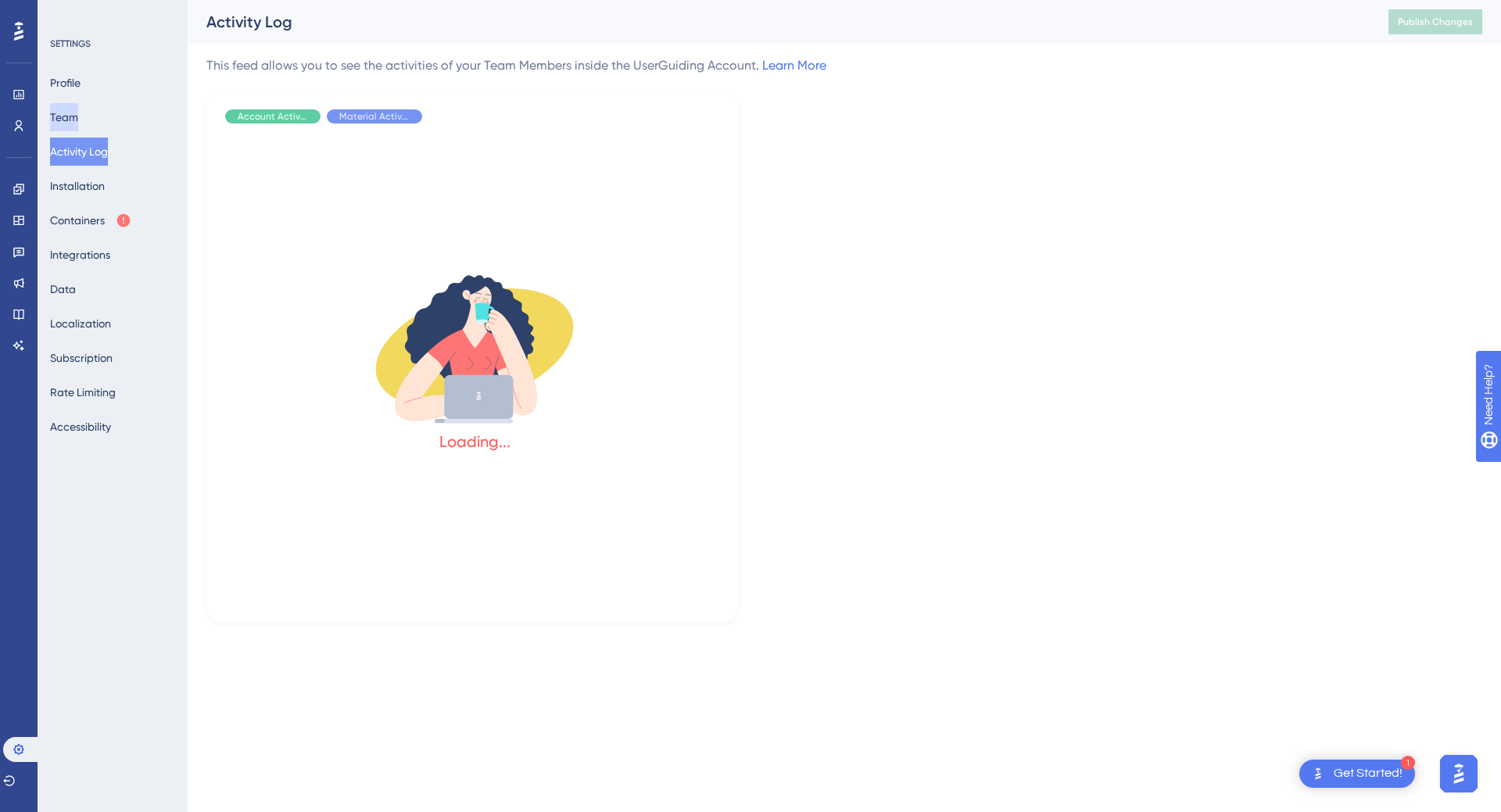
click at [78, 105] on button "Team" at bounding box center [64, 117] width 28 height 28
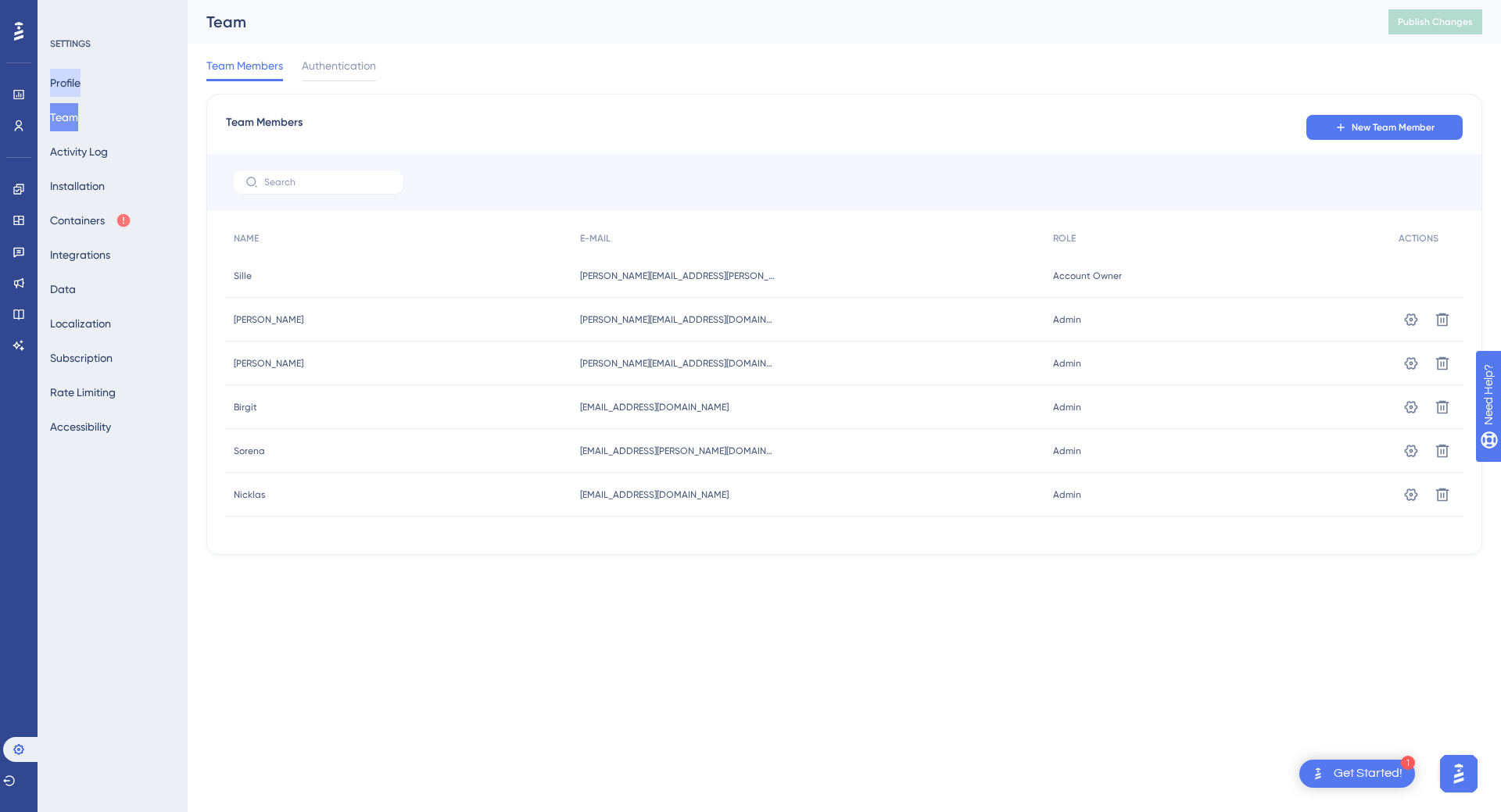
click at [80, 78] on button "Profile" at bounding box center [65, 83] width 30 height 28
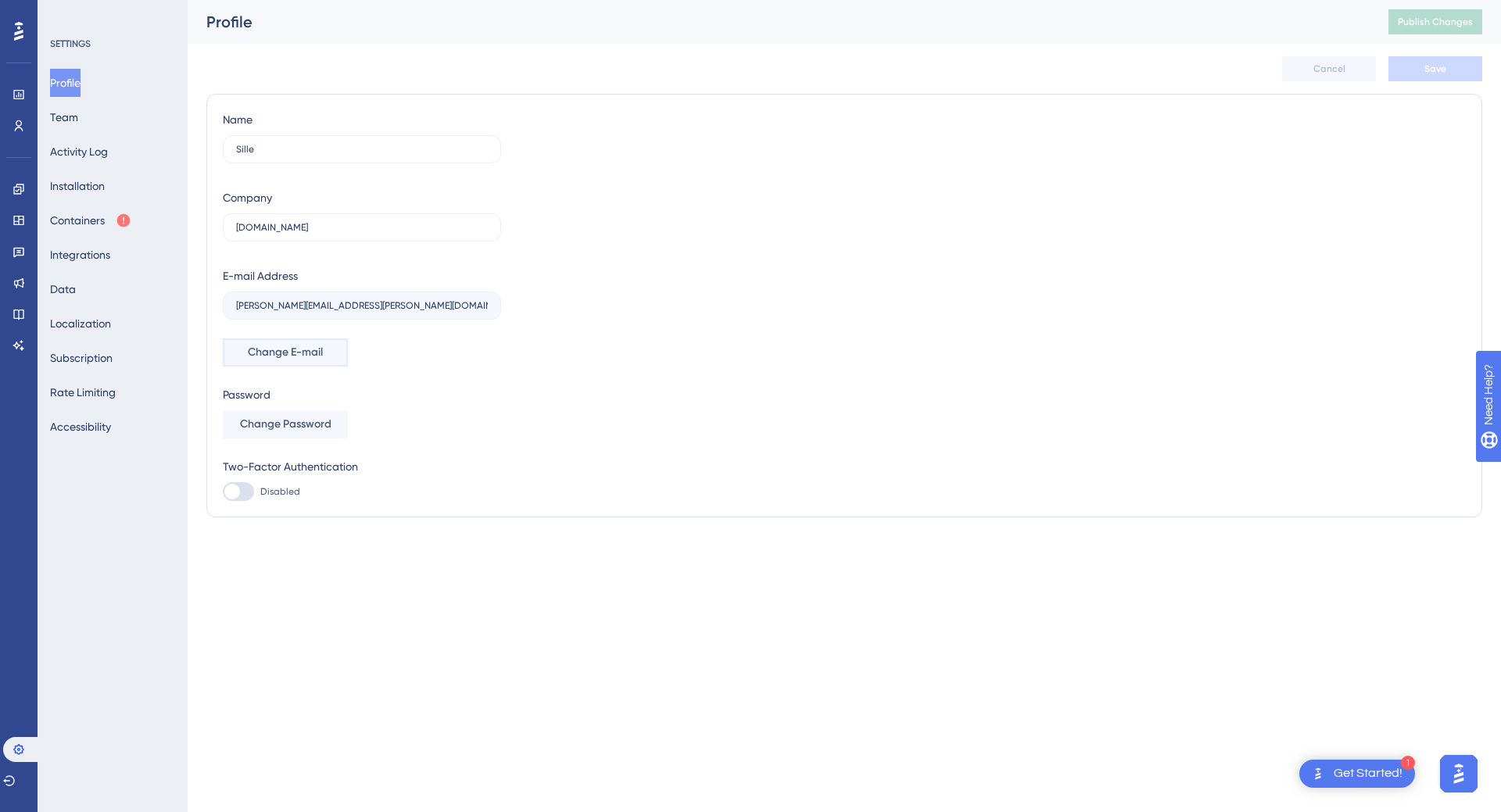
click at [281, 353] on span "Change E-mail" at bounding box center [285, 352] width 75 height 19
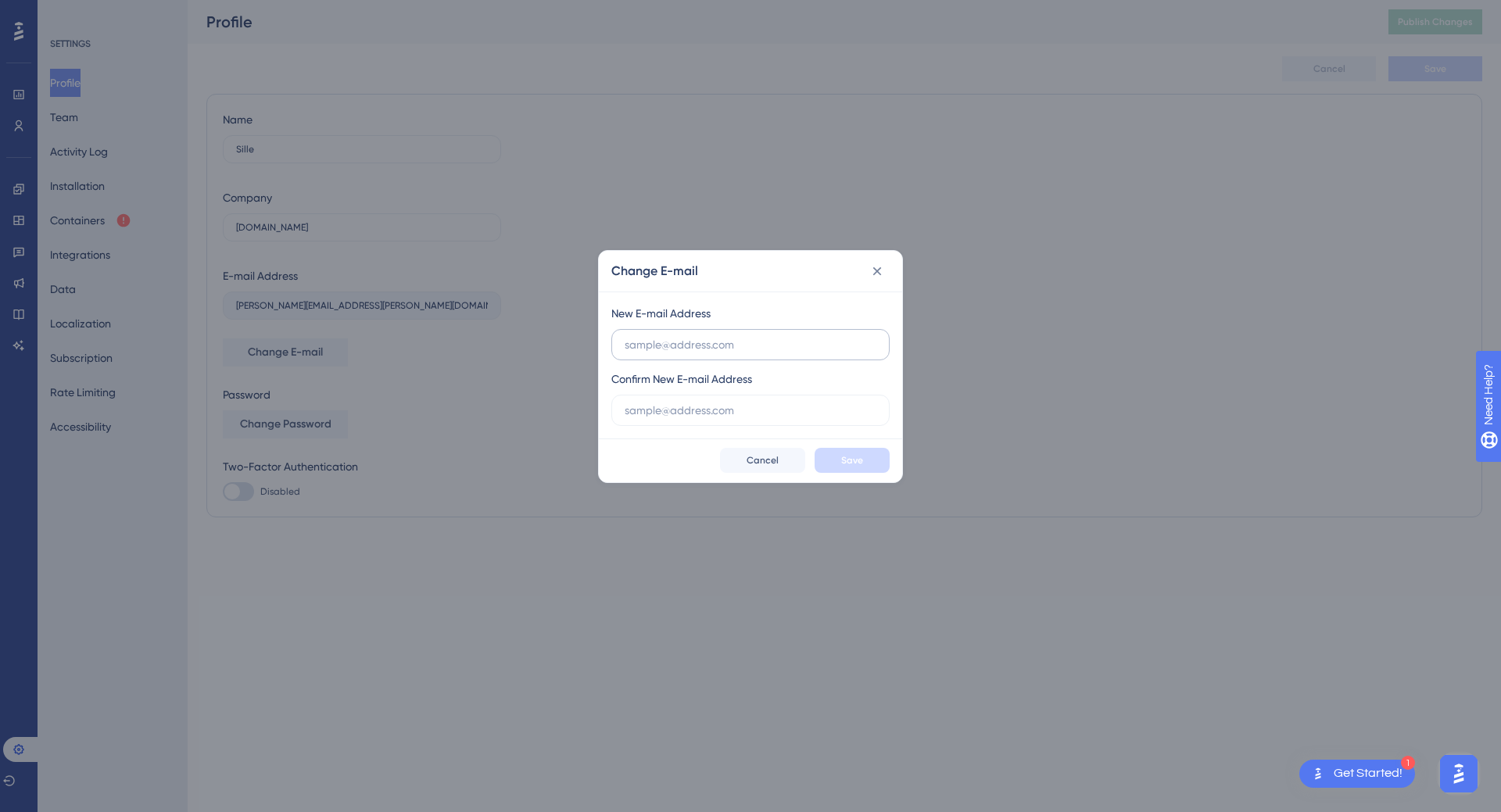
click at [672, 336] on input "text" at bounding box center [750, 344] width 252 height 17
type input "[EMAIL_ADDRESS][DOMAIN_NAME]"
click at [680, 404] on input "text" at bounding box center [750, 410] width 252 height 17
paste input "[EMAIL_ADDRESS][DOMAIN_NAME]"
type input "[EMAIL_ADDRESS][DOMAIN_NAME]"
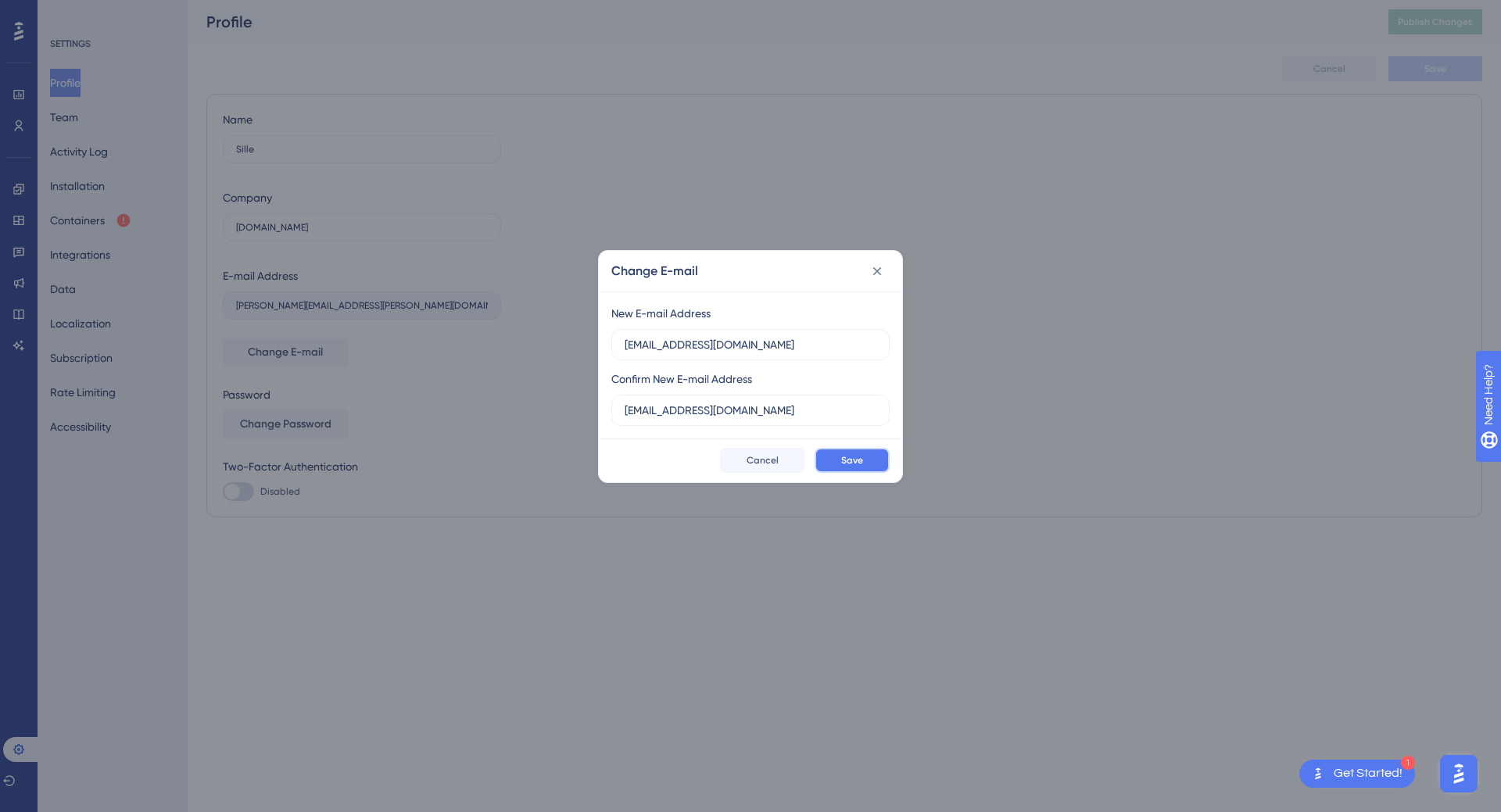
click at [862, 462] on span "Save" at bounding box center [852, 460] width 22 height 12
click at [894, 262] on div "Change E-mail" at bounding box center [750, 271] width 303 height 41
click at [880, 271] on icon at bounding box center [877, 270] width 16 height 16
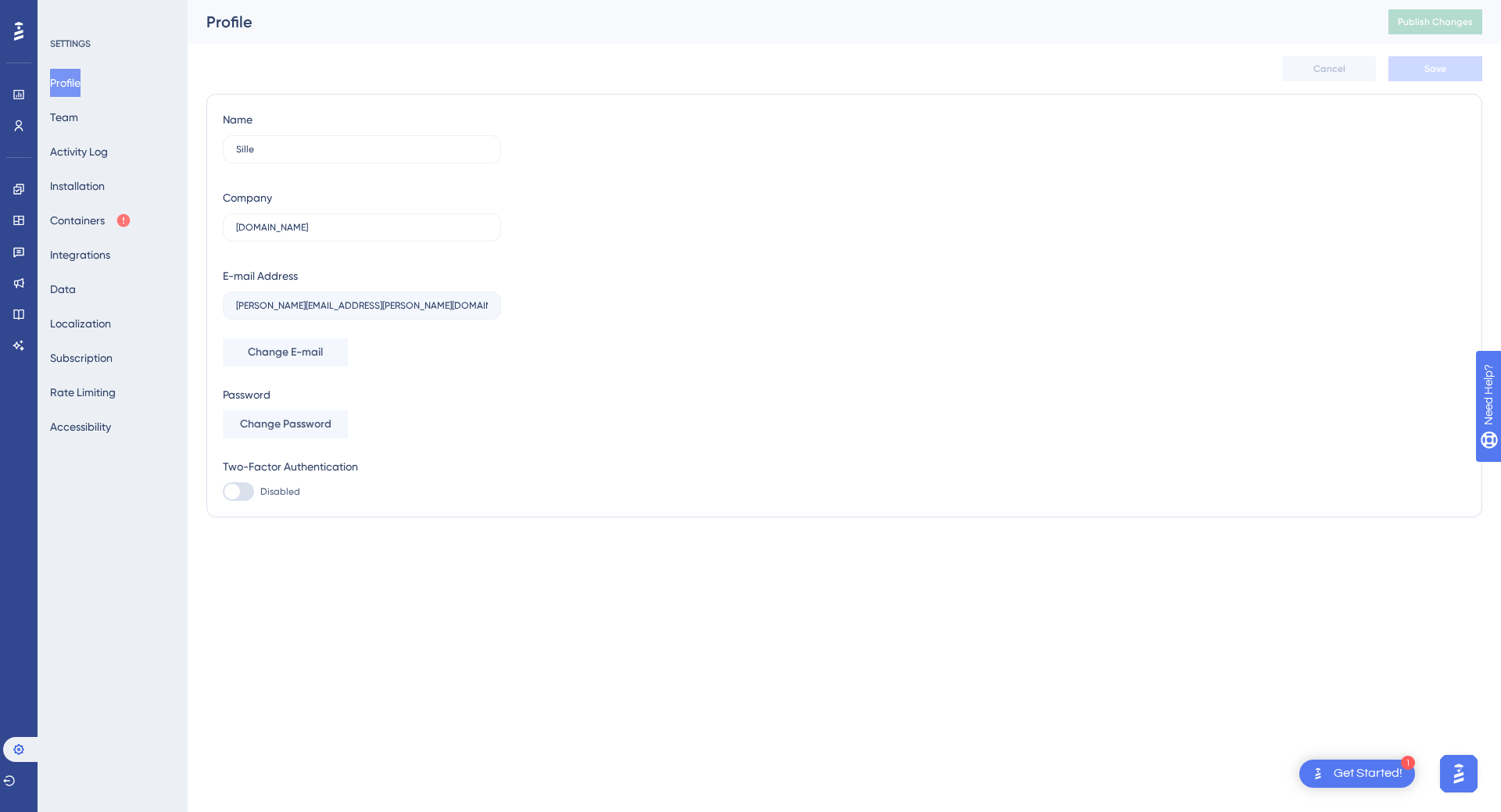
click at [942, 380] on div "Name Sille Company plandisc.com E-mail Address nicklas.nielsen@visma.com Change…" at bounding box center [844, 306] width 1243 height 390
click at [275, 340] on button "Change E-mail" at bounding box center [285, 352] width 125 height 28
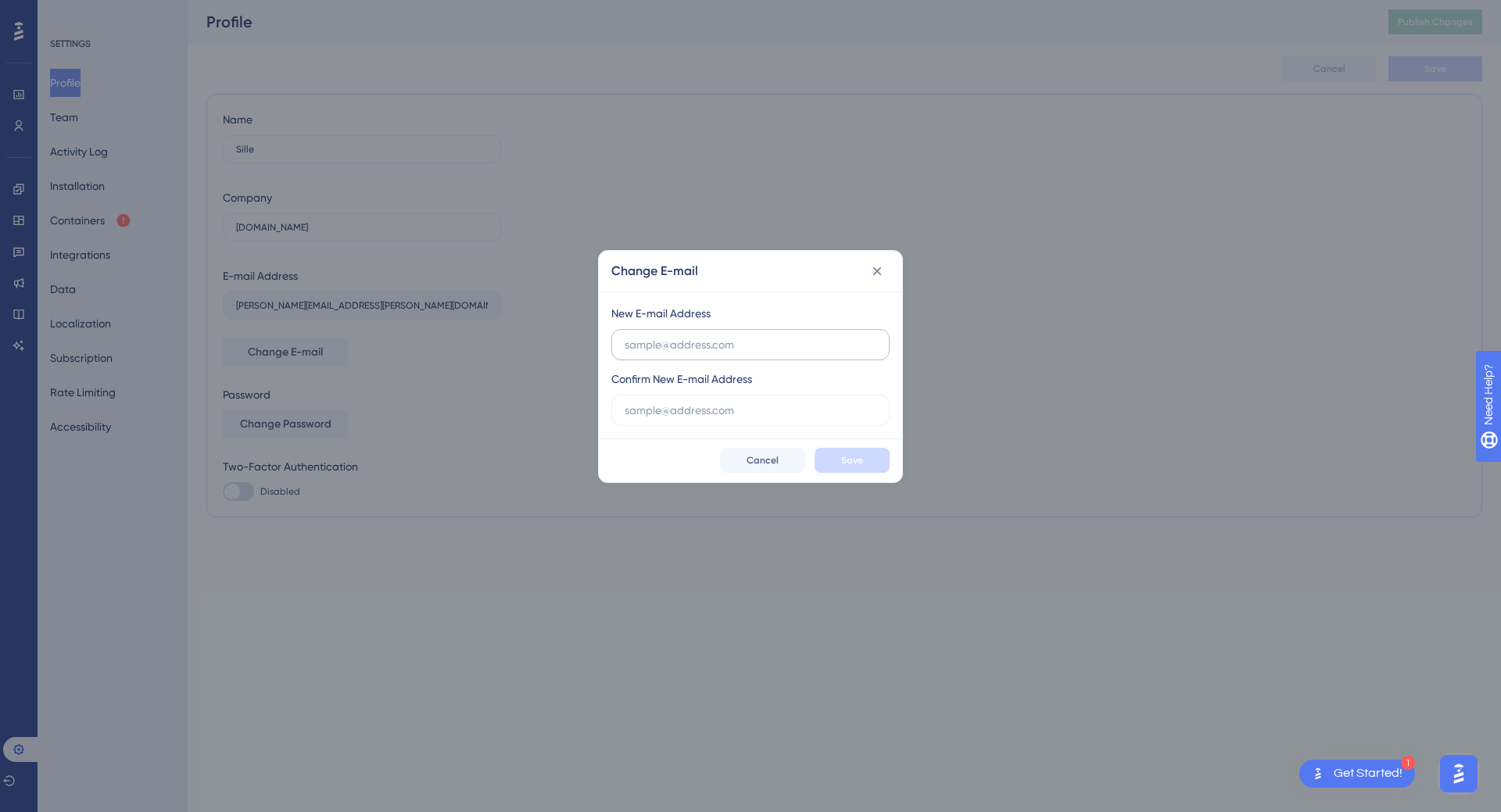
click at [740, 342] on input "text" at bounding box center [750, 344] width 252 height 17
type input "sille@plandisc.com"
click at [742, 341] on input "sille@plandisc.com" at bounding box center [750, 344] width 252 height 17
click at [708, 411] on input "text" at bounding box center [750, 410] width 252 height 17
paste input "sille@plandisc.com"
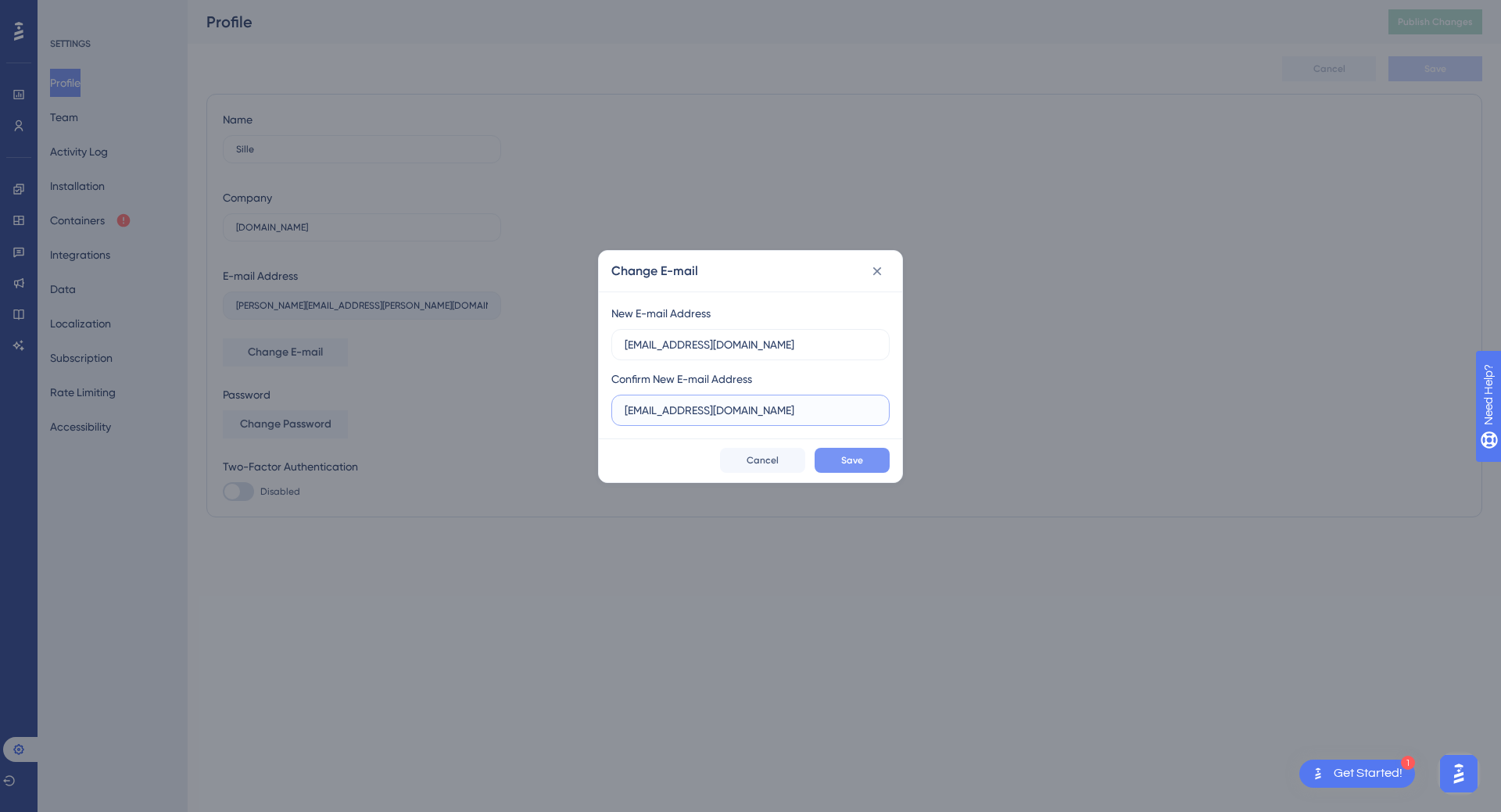
type input "sille@plandisc.com"
click at [878, 462] on button "Save" at bounding box center [852, 460] width 75 height 25
click at [862, 469] on button "Save" at bounding box center [852, 460] width 75 height 25
click at [764, 461] on span "Cancel" at bounding box center [762, 460] width 32 height 12
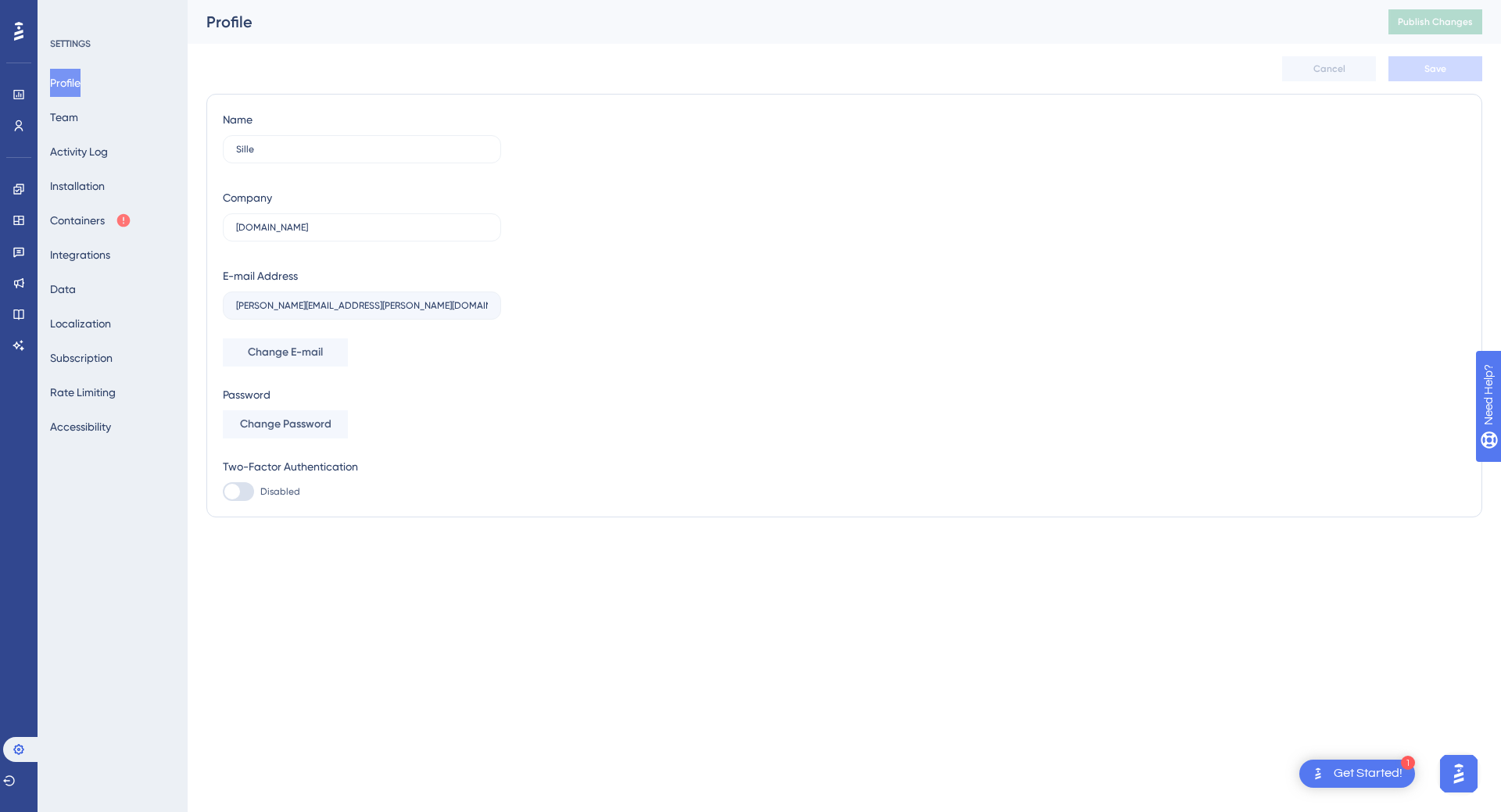
click at [1011, 259] on div "Name Sille Company plandisc.com E-mail Address nicklas.nielsen@visma.com Change…" at bounding box center [844, 306] width 1243 height 390
click at [78, 128] on button "Team" at bounding box center [64, 117] width 28 height 28
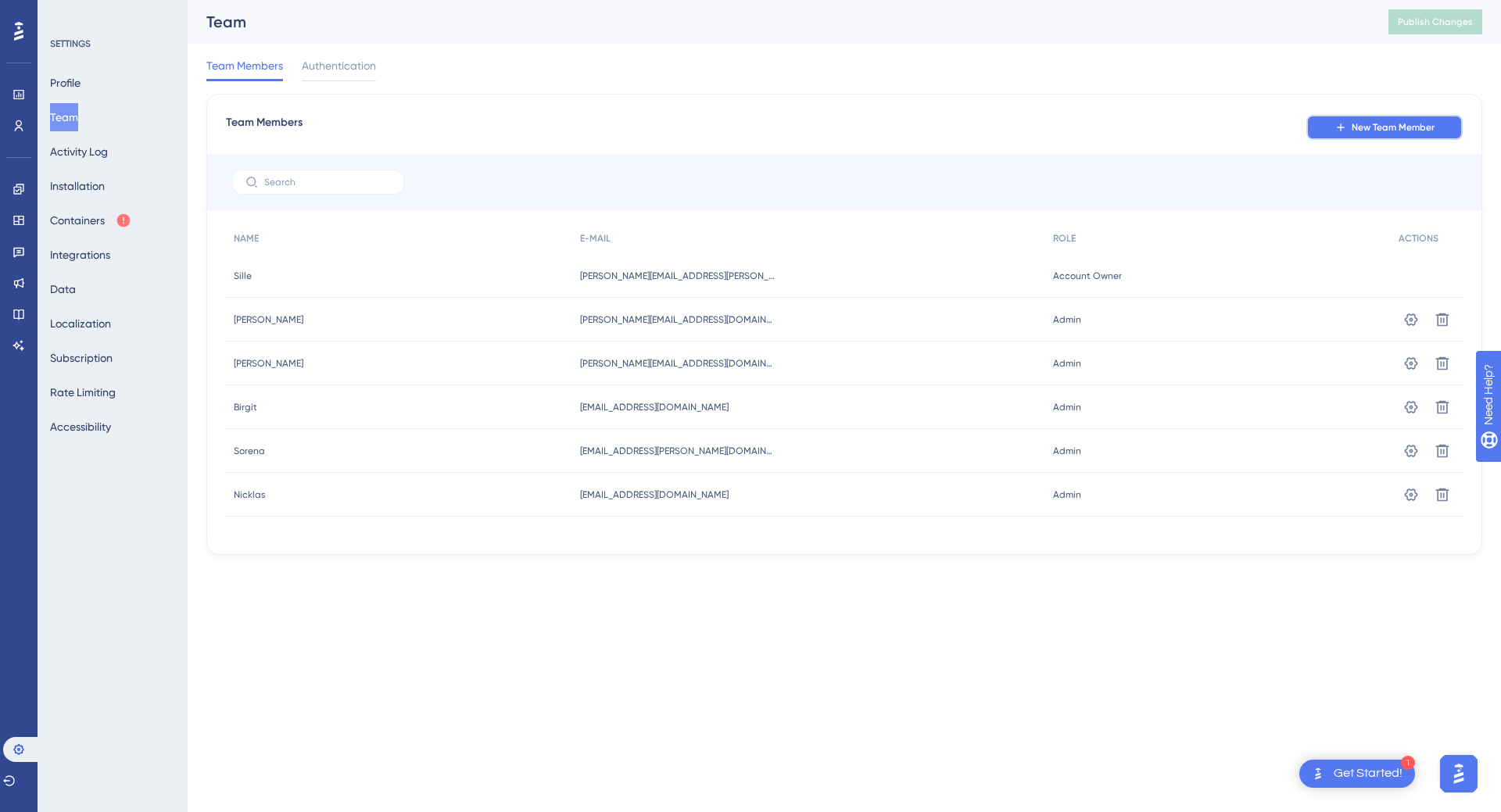
click at [1397, 125] on span "New Team Member" at bounding box center [1392, 127] width 83 height 12
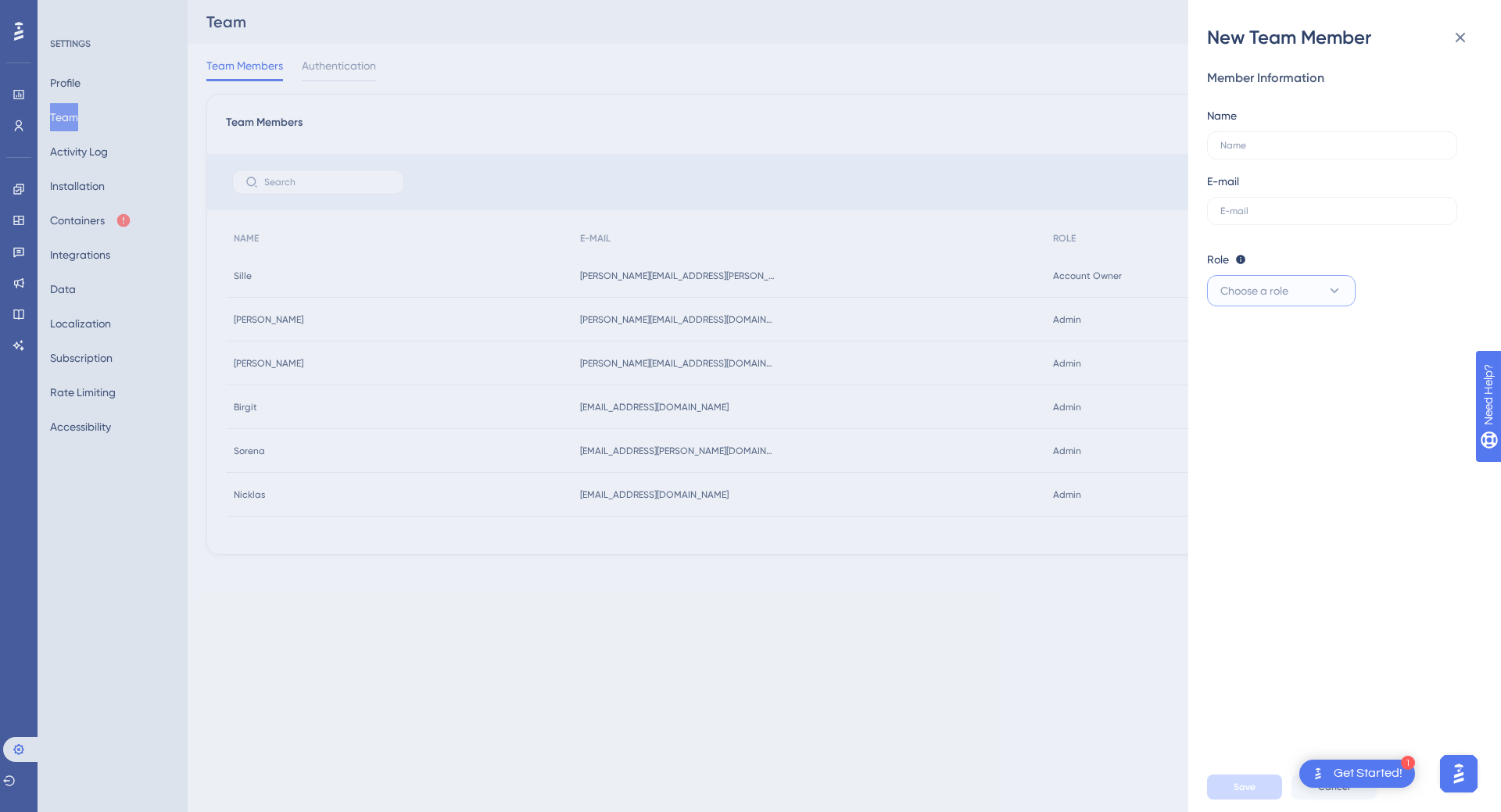
click at [1300, 288] on button "Choose a role" at bounding box center [1281, 291] width 149 height 31
click at [1414, 327] on div "Member Information Name E-mail Role Editor: Create & edit materials Publisher: …" at bounding box center [1351, 406] width 288 height 712
click at [1307, 140] on label at bounding box center [1332, 145] width 250 height 28
click at [1457, 41] on icon at bounding box center [1461, 38] width 10 height 10
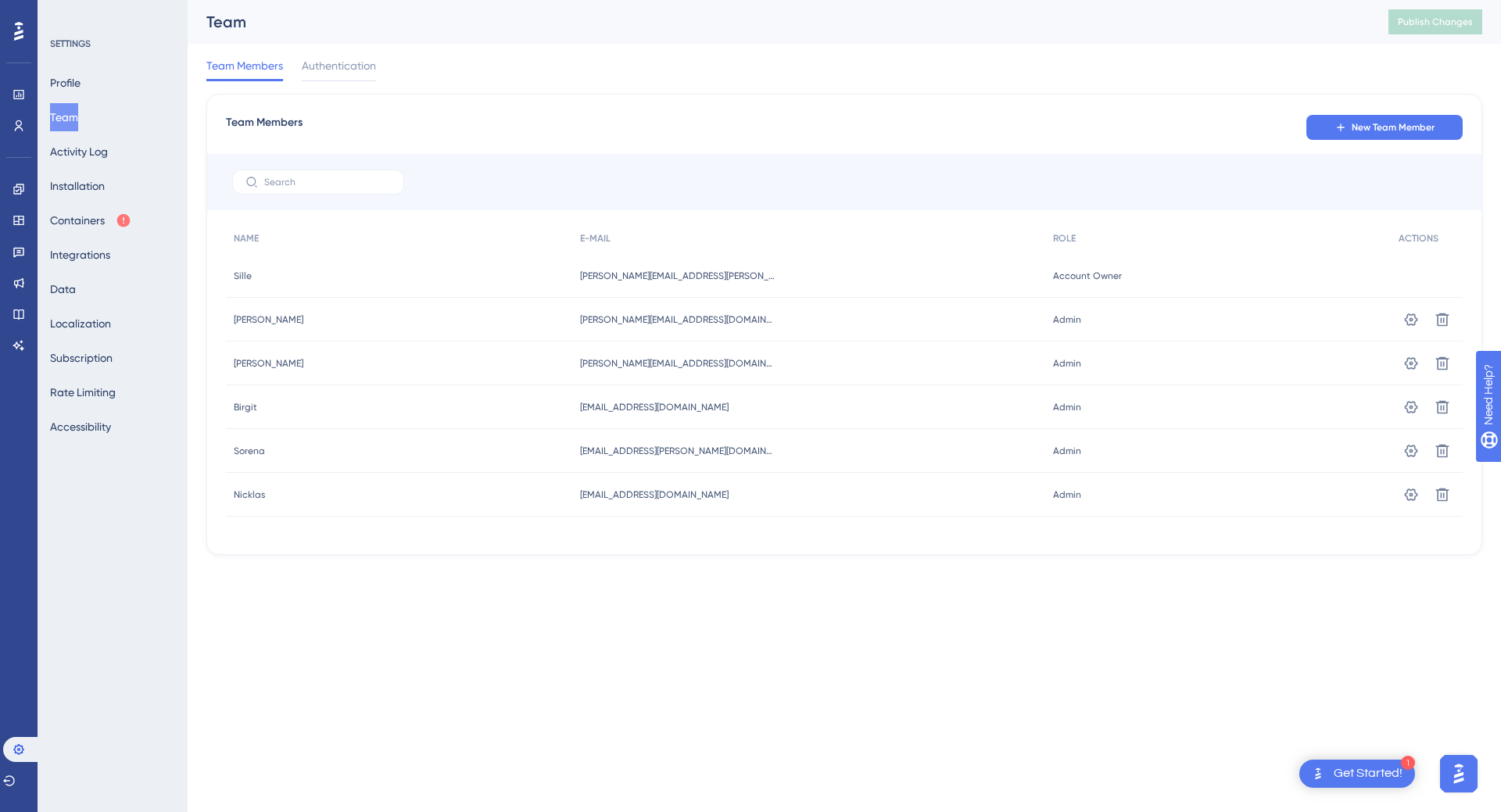
drag, startPoint x: 619, startPoint y: 108, endPoint x: 241, endPoint y: 65, distance: 380.4
click at [619, 107] on div "Team Members New Team Member NAME E-MAIL ROLE ACTIONS Sille Sille nicklas.niels…" at bounding box center [844, 324] width 1275 height 462
click at [16, 785] on button at bounding box center [9, 781] width 12 height 25
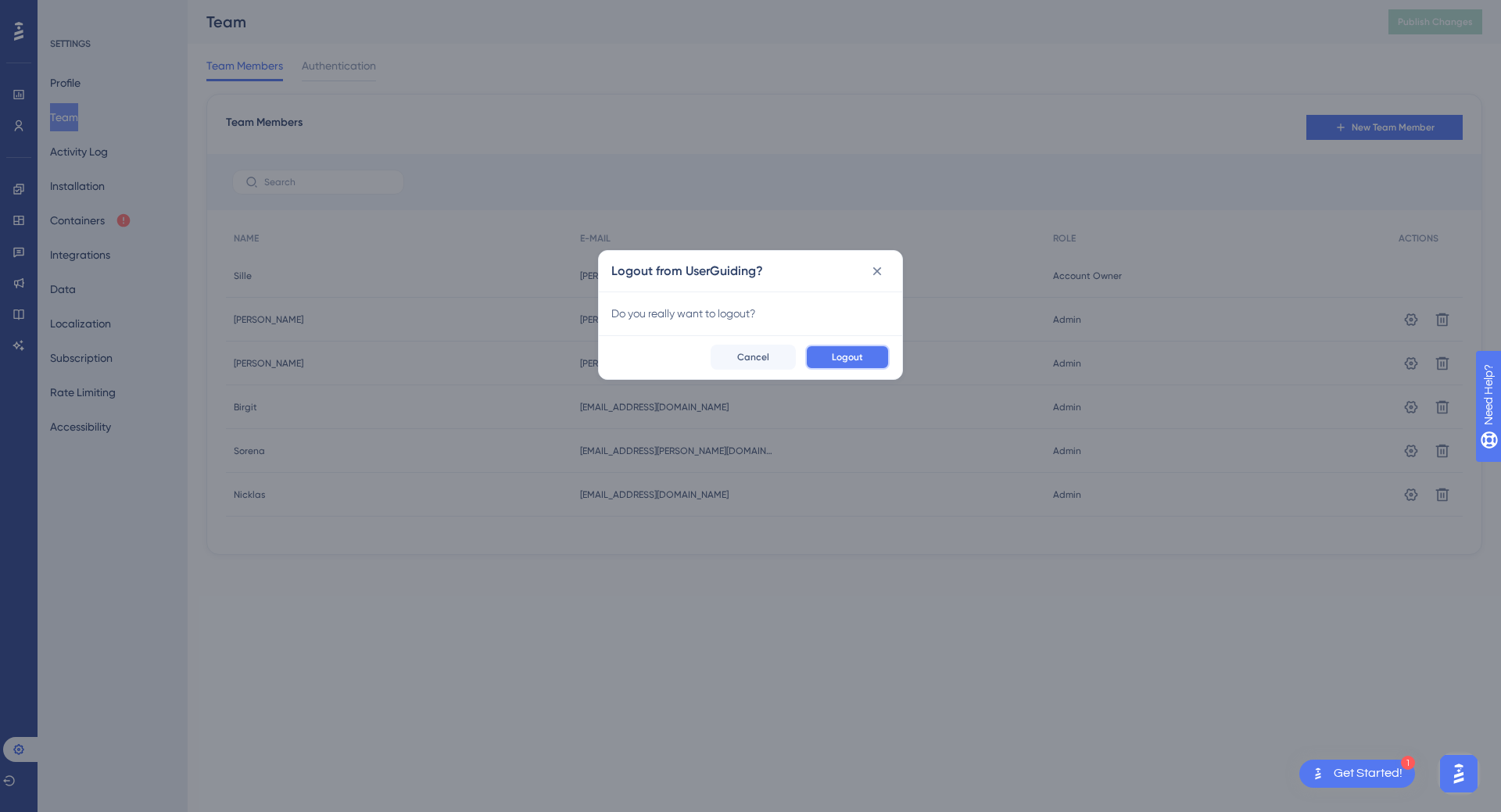
click at [839, 360] on span "Logout" at bounding box center [847, 357] width 31 height 12
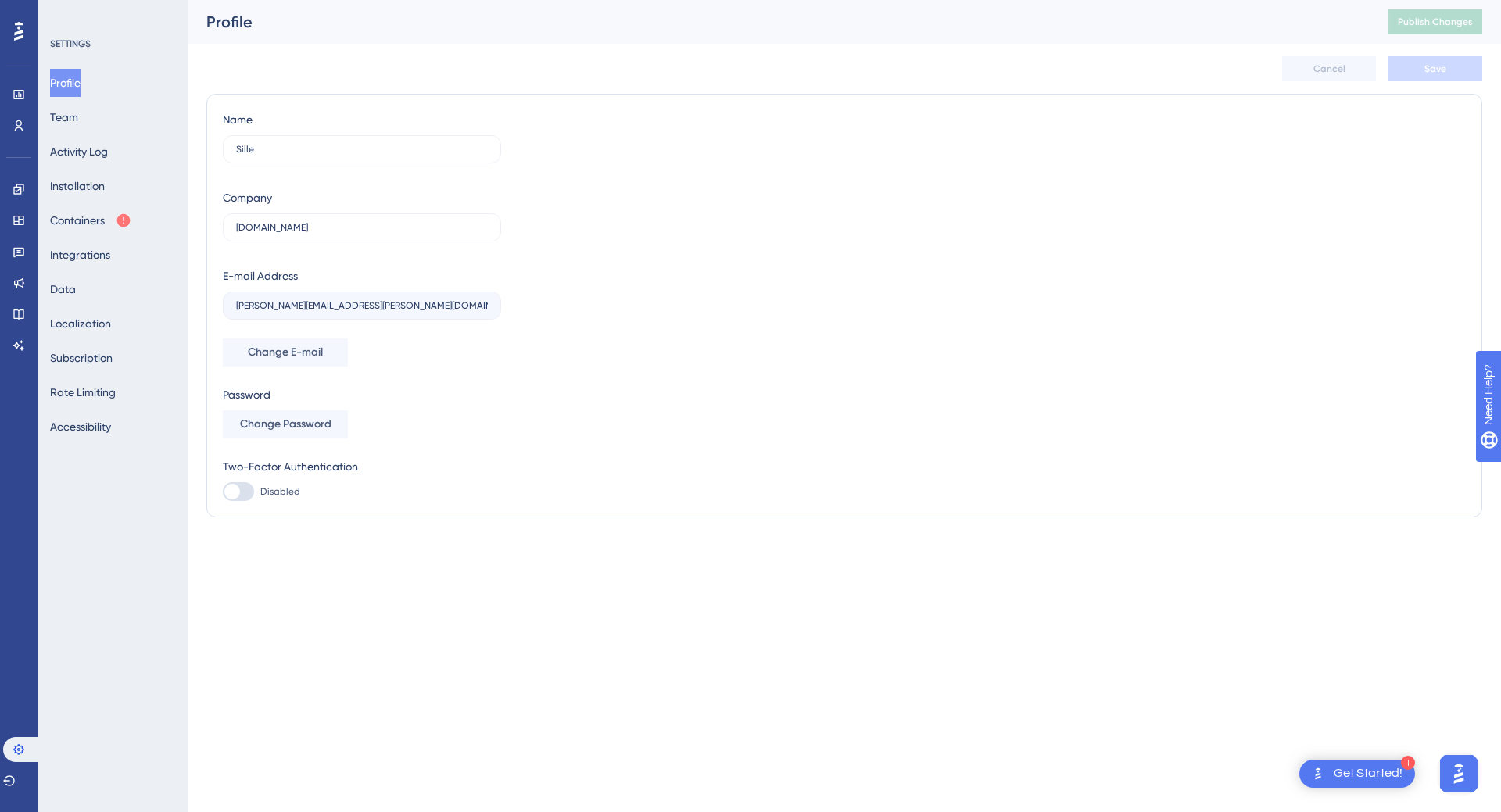
click at [553, 189] on div "Name Sille Company plandisc.com E-mail Address nicklas.nielsen@visma.com Change…" at bounding box center [844, 306] width 1243 height 390
click at [1381, 772] on div "Get Started!" at bounding box center [1368, 774] width 69 height 17
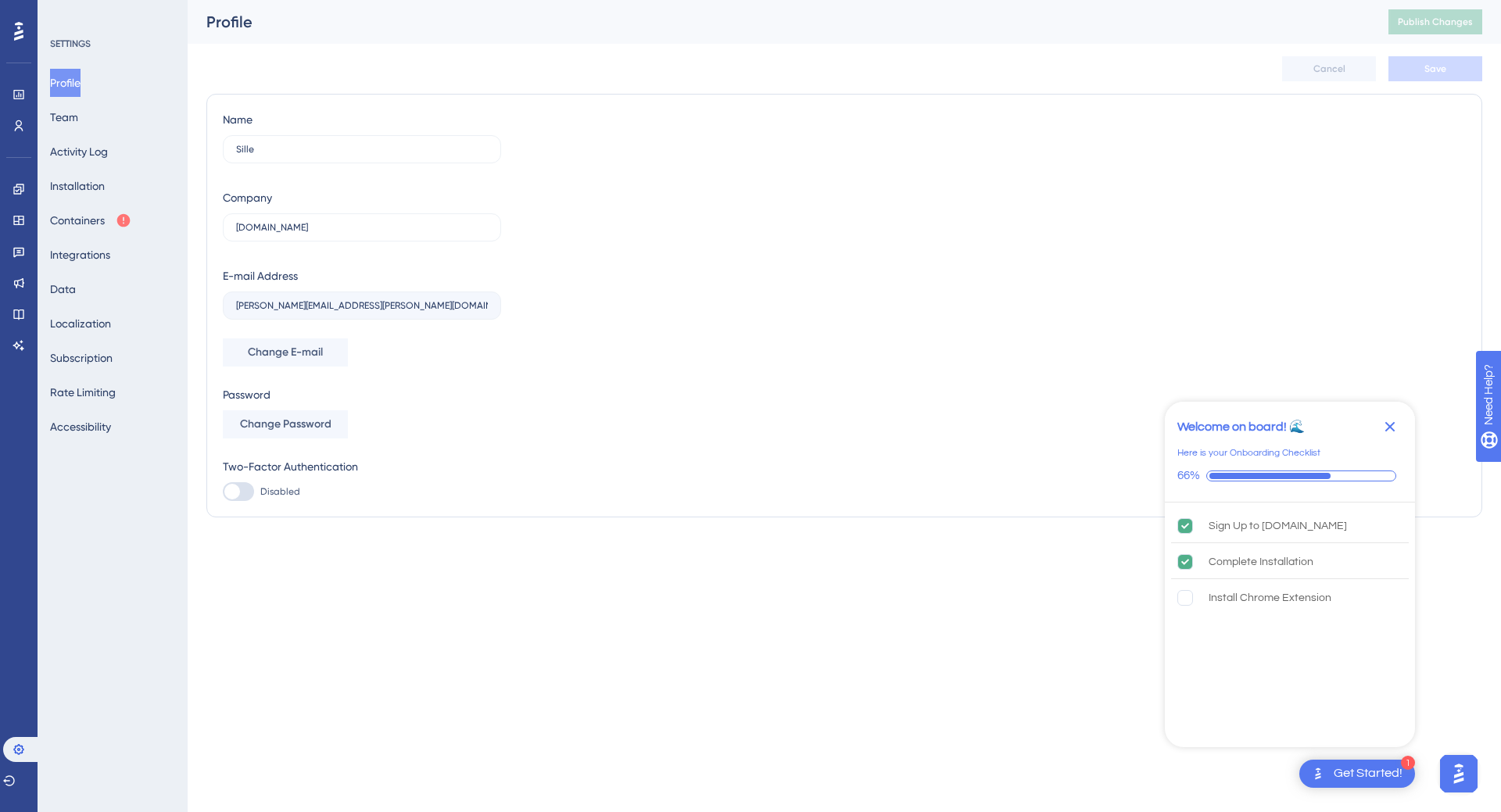
drag, startPoint x: 1483, startPoint y: 778, endPoint x: 44, endPoint y: 27, distance: 1623.2
click at [1483, 0] on html "1 Get Started! Welcome on board! 🌊 Here is your Onboarding Checklist 66% Sign U…" at bounding box center [750, 0] width 1501 height 0
click at [1463, 770] on img "Open AI Assistant Launcher" at bounding box center [1459, 774] width 28 height 28
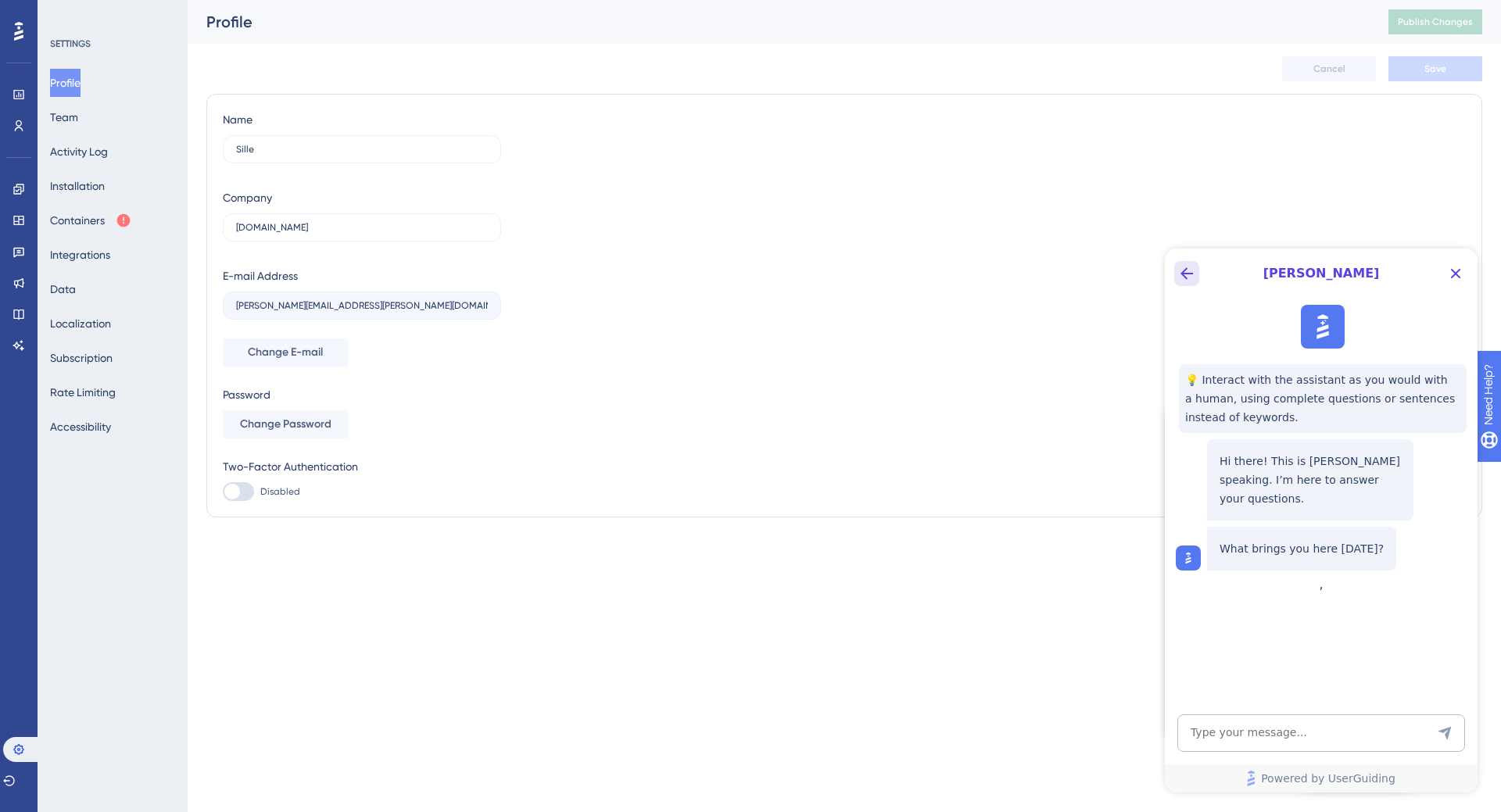
click at [1191, 282] on button "Back Button" at bounding box center [1186, 274] width 25 height 25
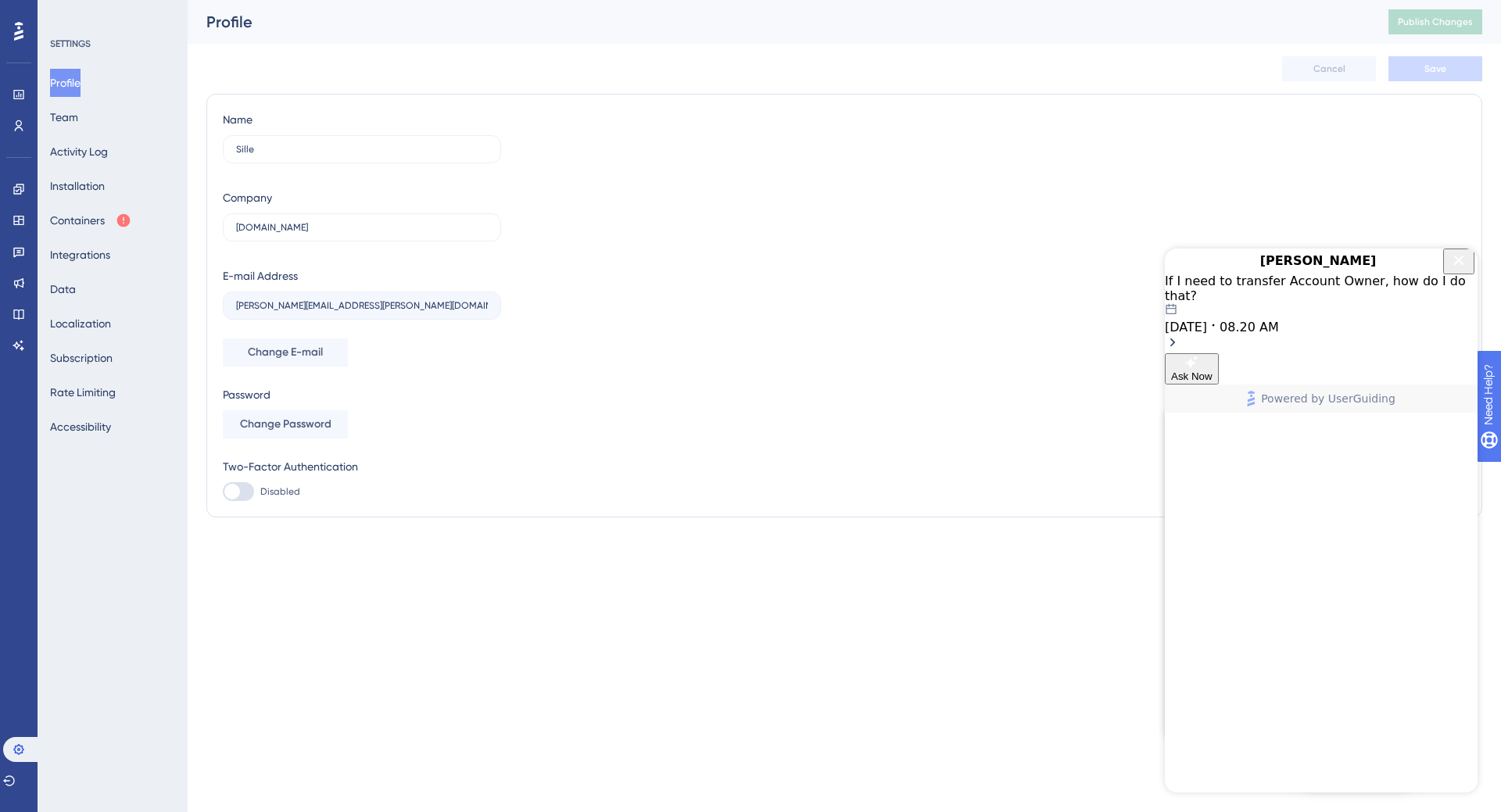
click at [1311, 329] on div "If I need to transfer Account Owner, how do I do that? 09.26.2025 08.20 AM" at bounding box center [1321, 304] width 313 height 61
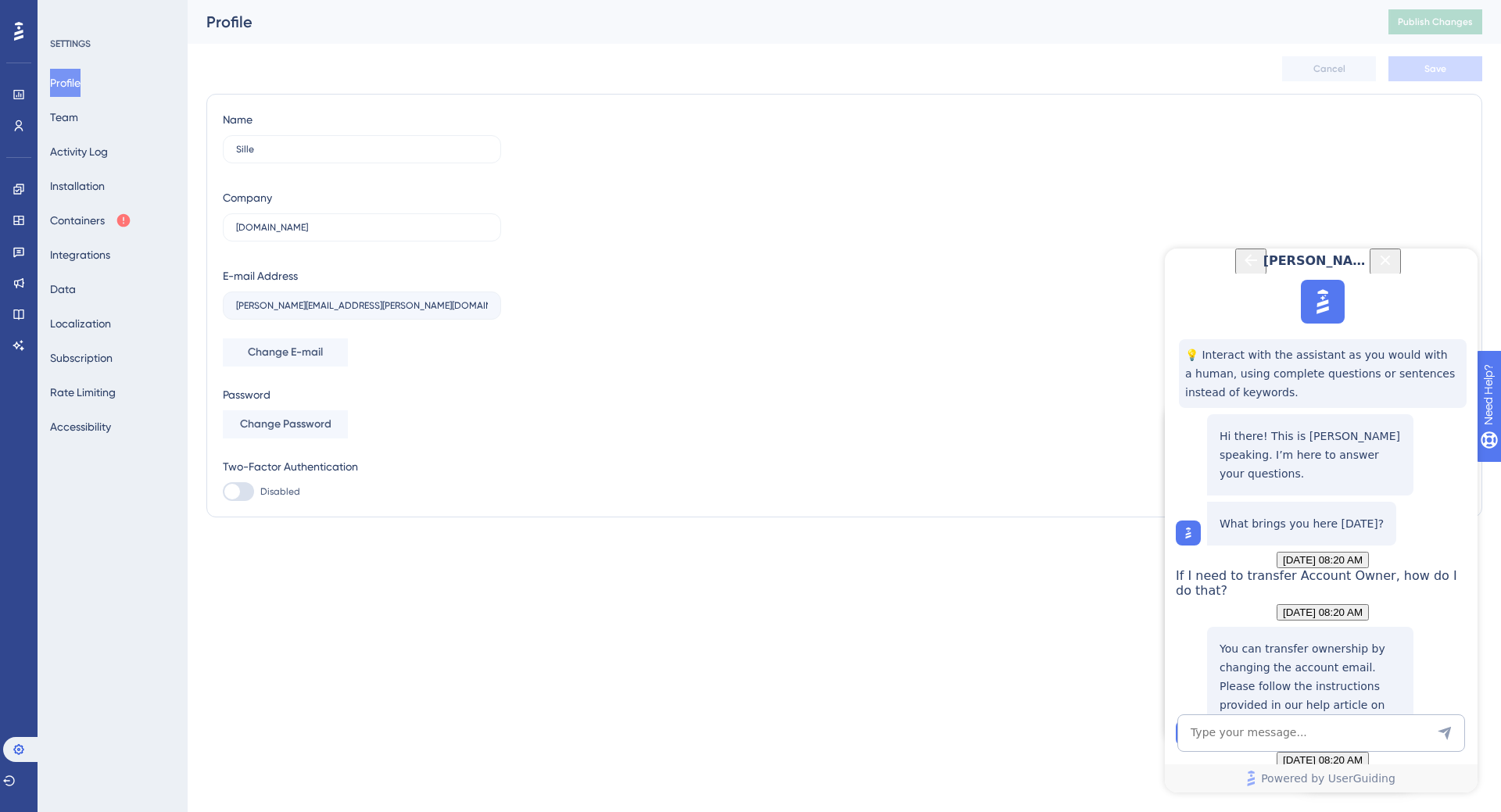
scroll to position [560, 0]
click at [808, 534] on div "Performance Users Engagement Widgets Feedback Product Updates Knowledge Base AI…" at bounding box center [844, 277] width 1313 height 555
click at [1274, 113] on div "Name Sille Company plandisc.com E-mail Address nicklas.nielsen@visma.com Change…" at bounding box center [844, 306] width 1243 height 390
click at [570, 335] on div "Name Sille Company plandisc.com E-mail Address nicklas.nielsen@visma.com Change…" at bounding box center [844, 306] width 1243 height 390
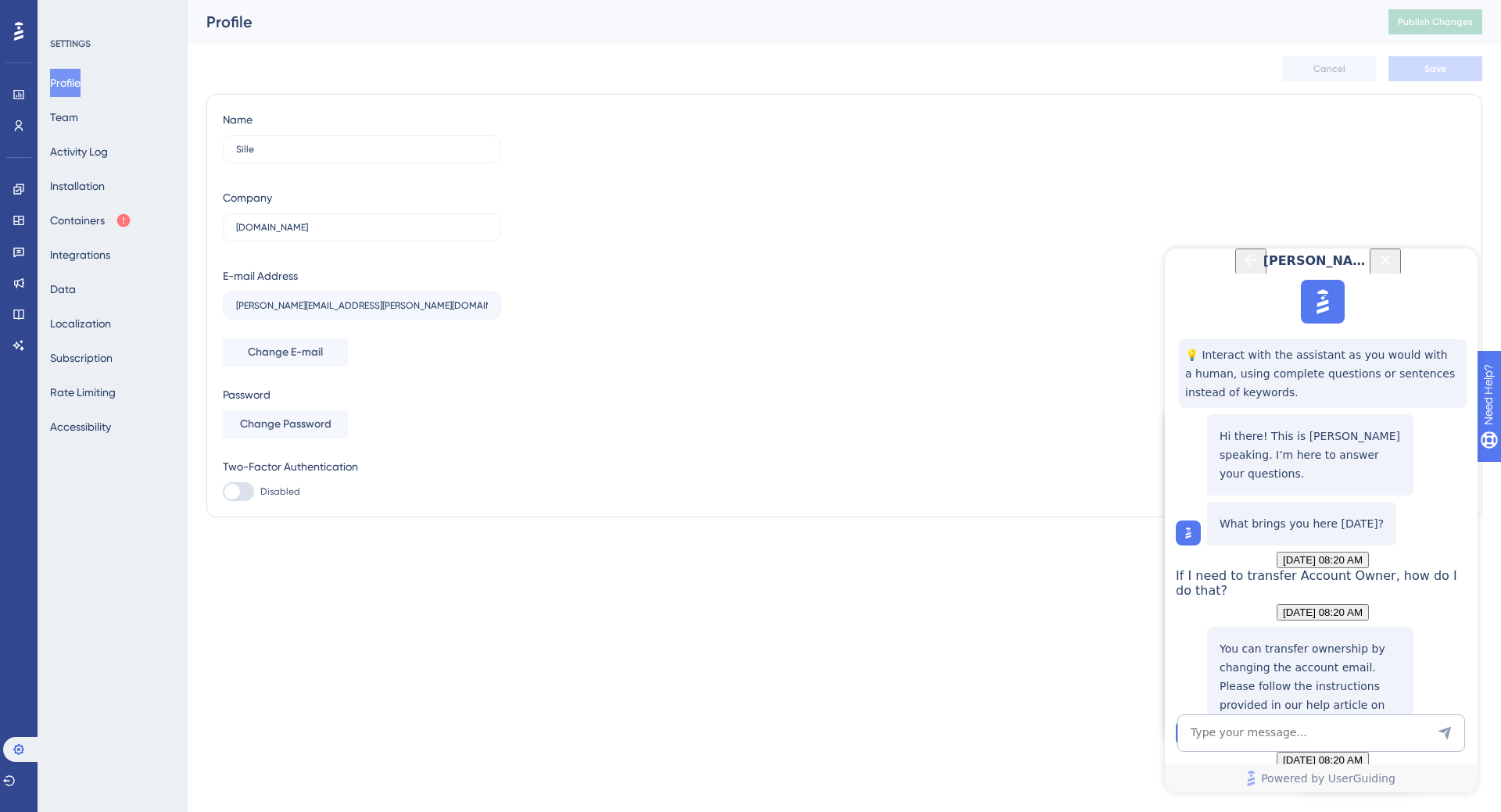
click at [1395, 270] on icon "Close Button" at bounding box center [1385, 260] width 19 height 19
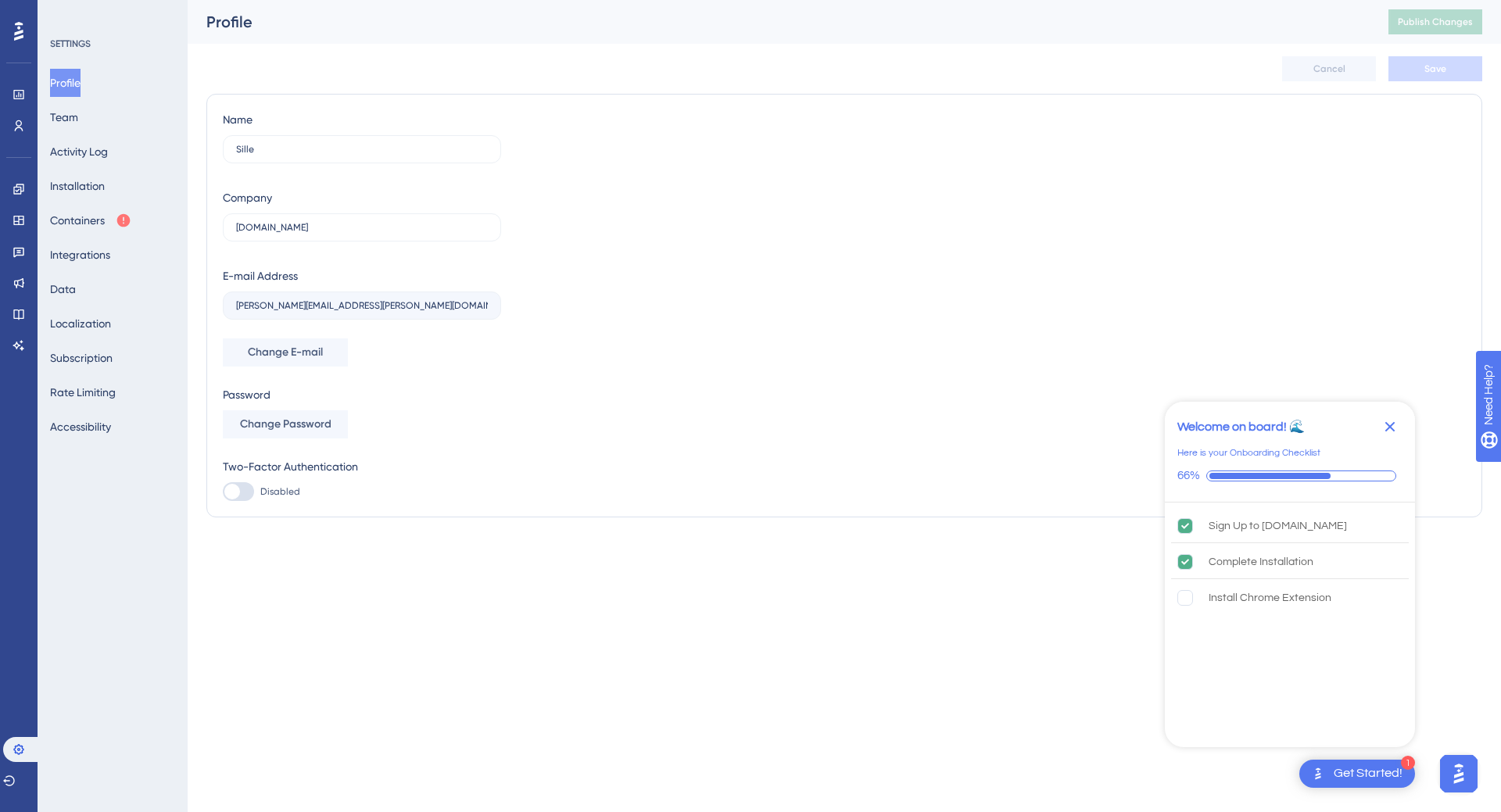
scroll to position [0, 0]
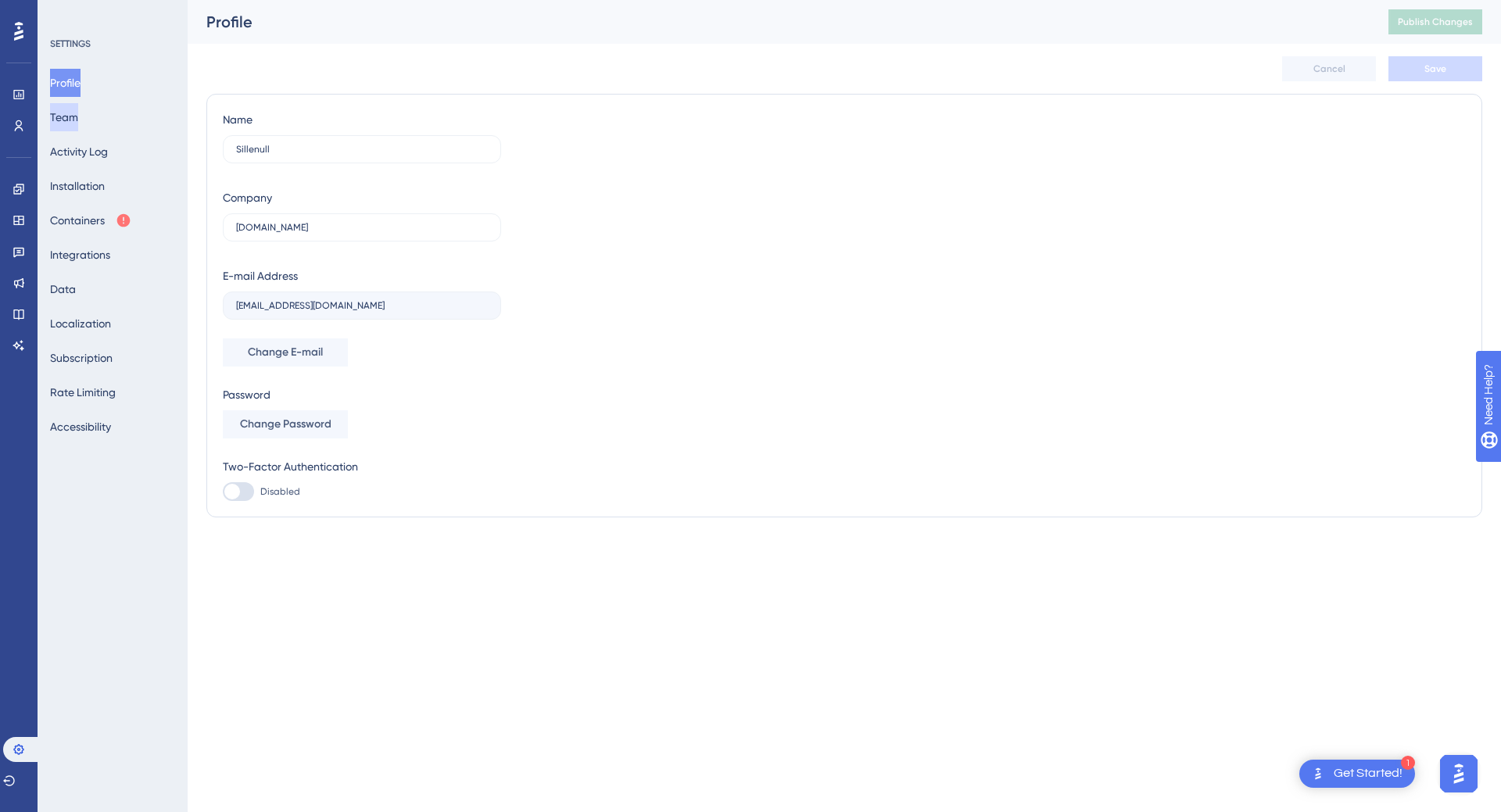
drag, startPoint x: 91, startPoint y: 114, endPoint x: 95, endPoint y: 136, distance: 22.4
click at [78, 114] on button "Team" at bounding box center [64, 117] width 28 height 28
